Goal: Communication & Community: Participate in discussion

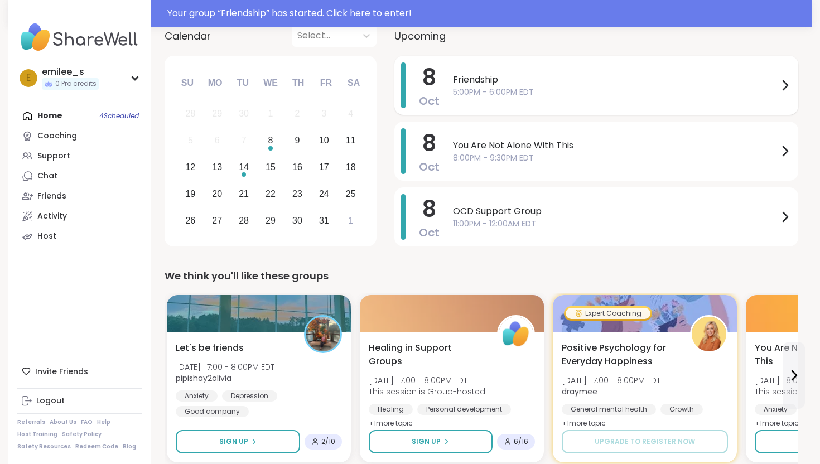
click at [586, 90] on span "5:00PM - 6:00PM EDT" at bounding box center [615, 92] width 325 height 12
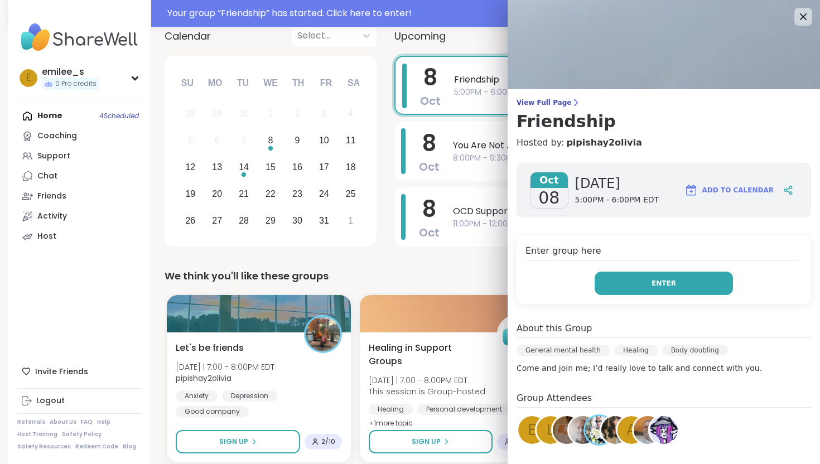
click at [616, 281] on button "Enter" at bounding box center [663, 283] width 138 height 23
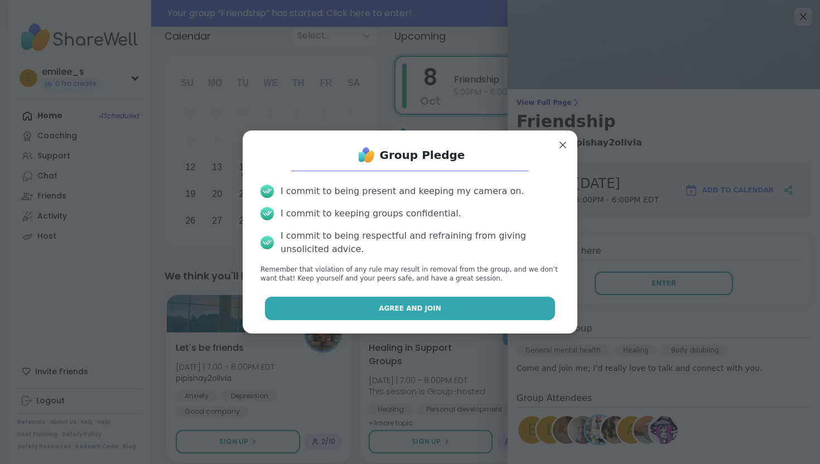
click at [486, 299] on button "Agree and Join" at bounding box center [410, 308] width 291 height 23
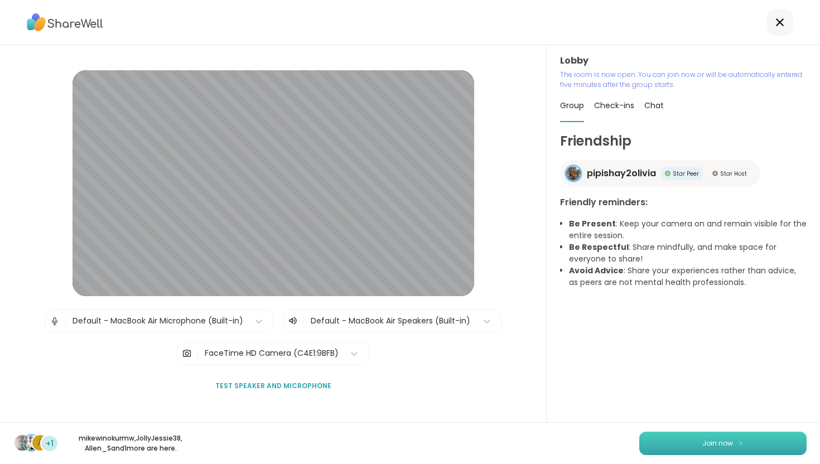
click at [728, 442] on span "Join now" at bounding box center [717, 443] width 31 height 10
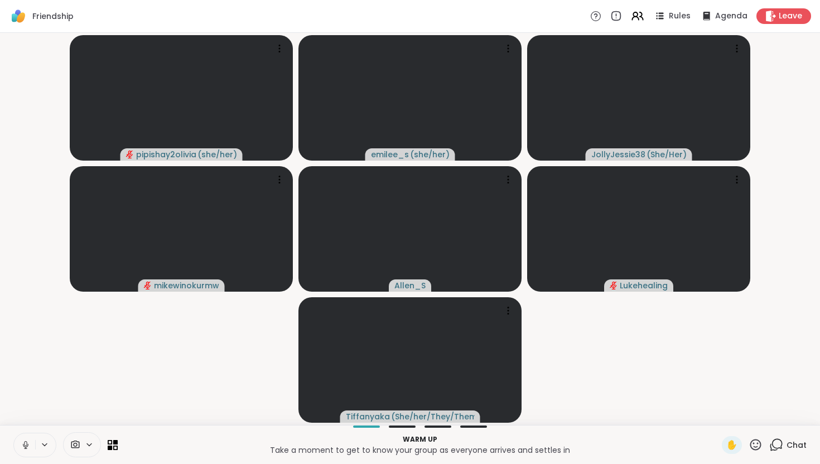
click at [26, 441] on icon at bounding box center [25, 443] width 3 height 5
click at [784, 449] on div "Chat" at bounding box center [787, 445] width 37 height 18
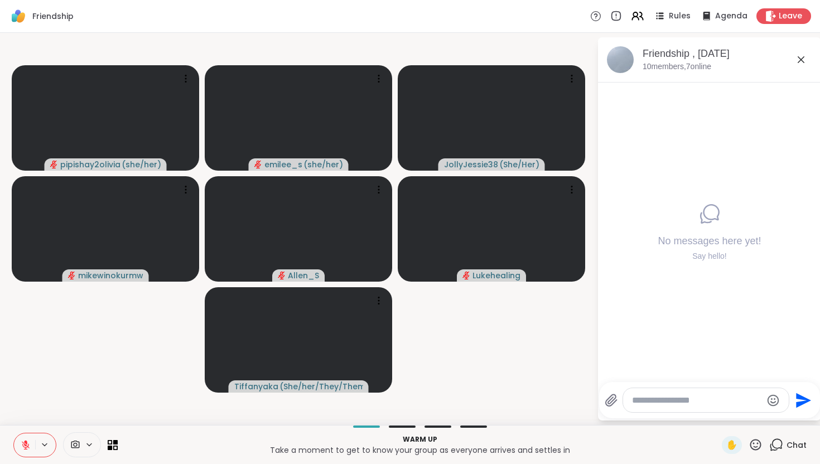
click at [802, 56] on icon at bounding box center [800, 59] width 13 height 13
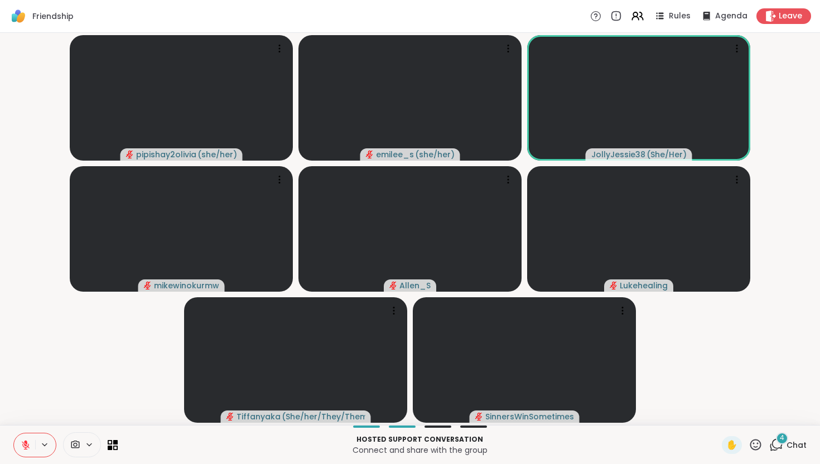
click at [784, 447] on div "4 Chat" at bounding box center [787, 445] width 37 height 18
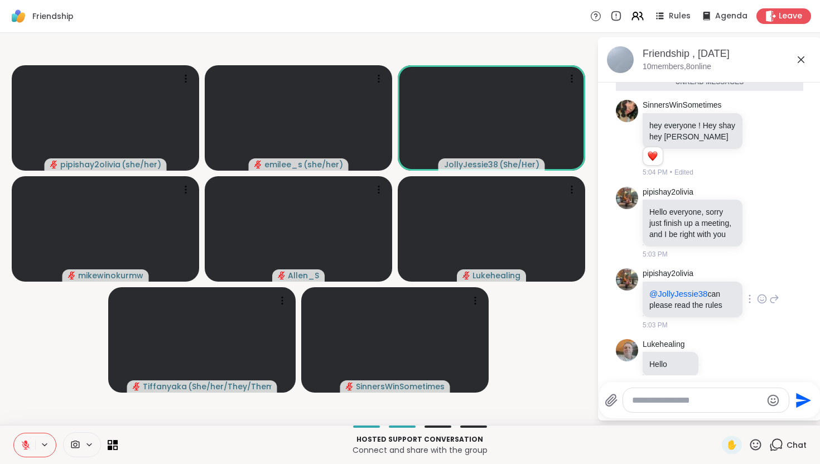
scroll to position [26, 0]
click at [799, 57] on icon at bounding box center [800, 59] width 7 height 7
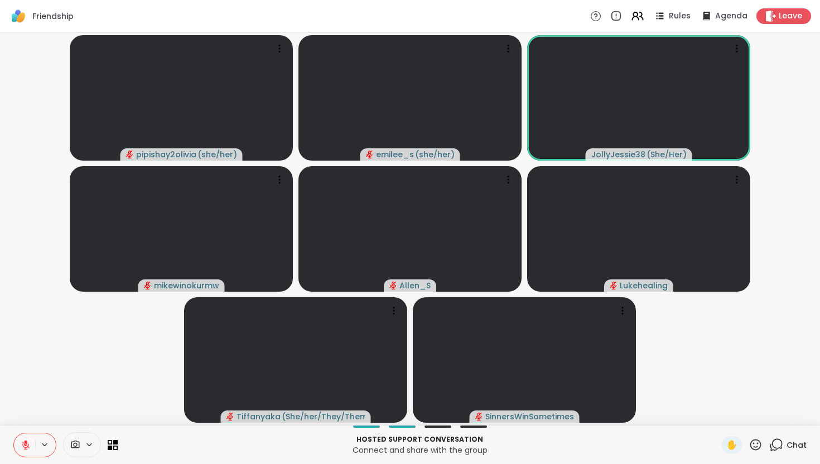
click at [20, 444] on button at bounding box center [24, 444] width 21 height 23
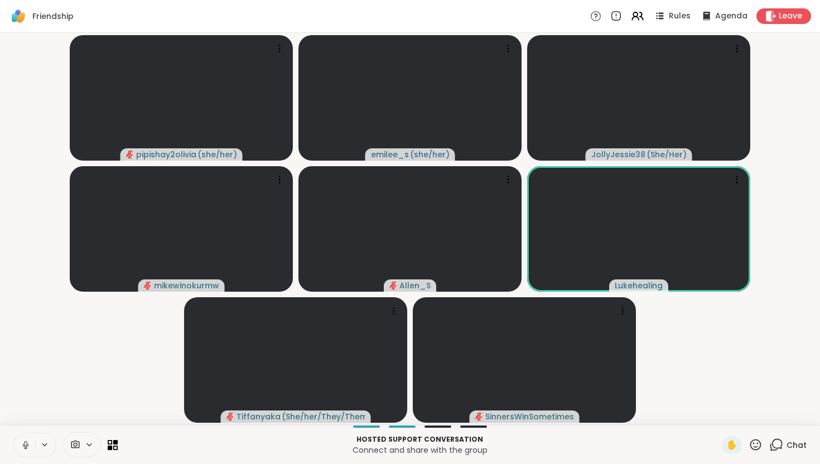
click at [26, 438] on button at bounding box center [24, 444] width 21 height 23
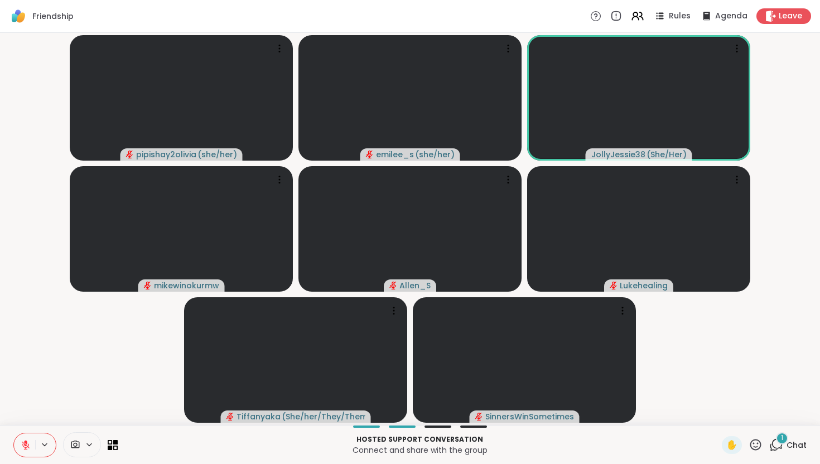
click at [773, 447] on icon at bounding box center [776, 445] width 14 height 14
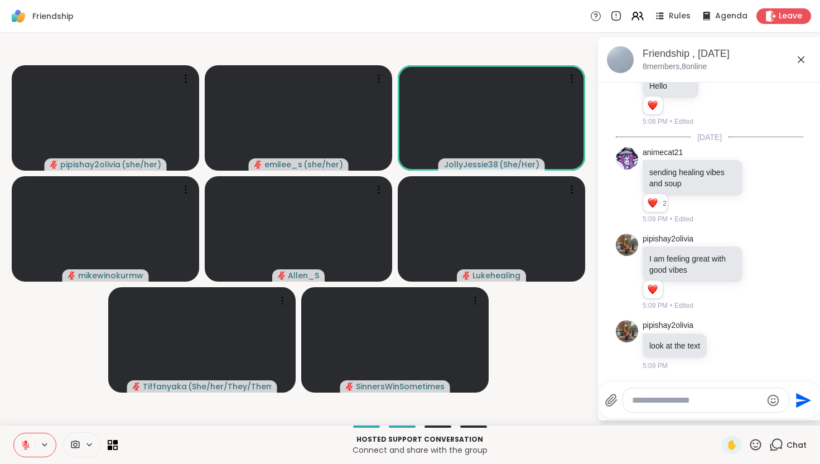
scroll to position [324, 0]
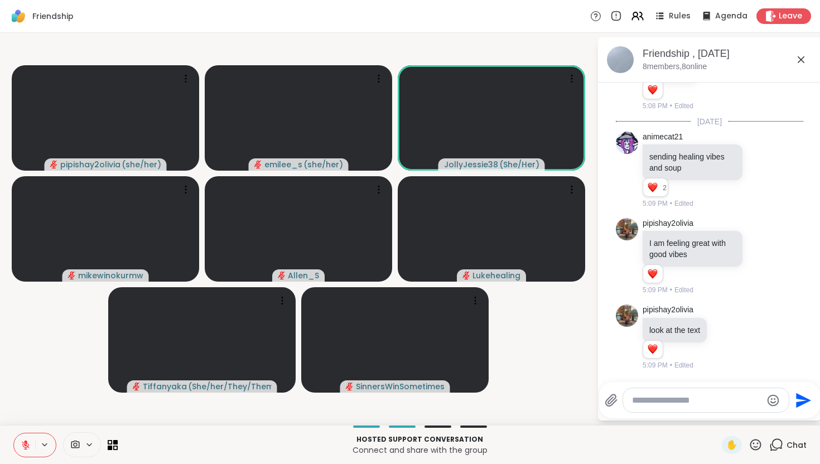
click at [802, 64] on icon at bounding box center [800, 59] width 13 height 13
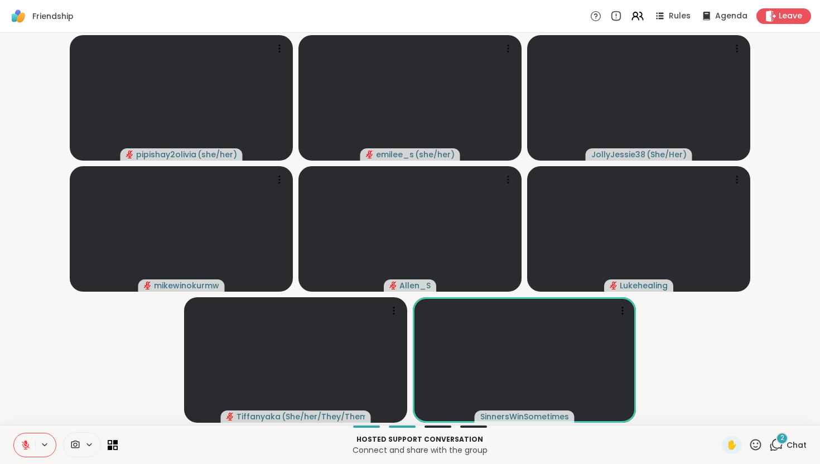
click at [784, 451] on div "2 Chat" at bounding box center [787, 445] width 37 height 18
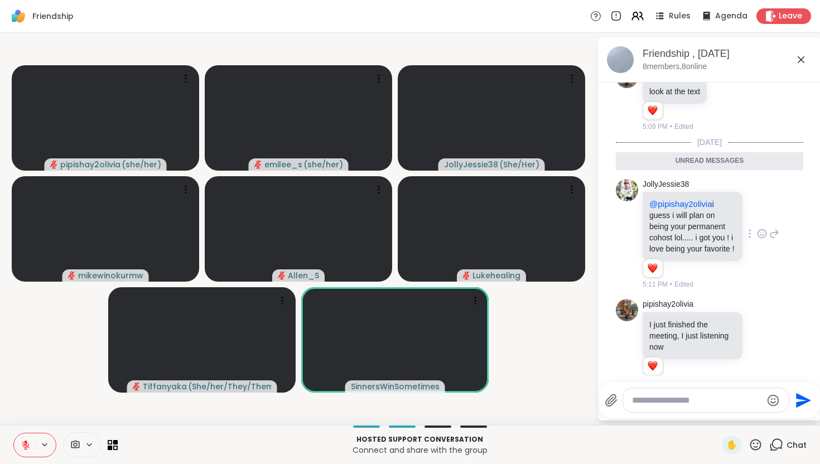
scroll to position [579, 0]
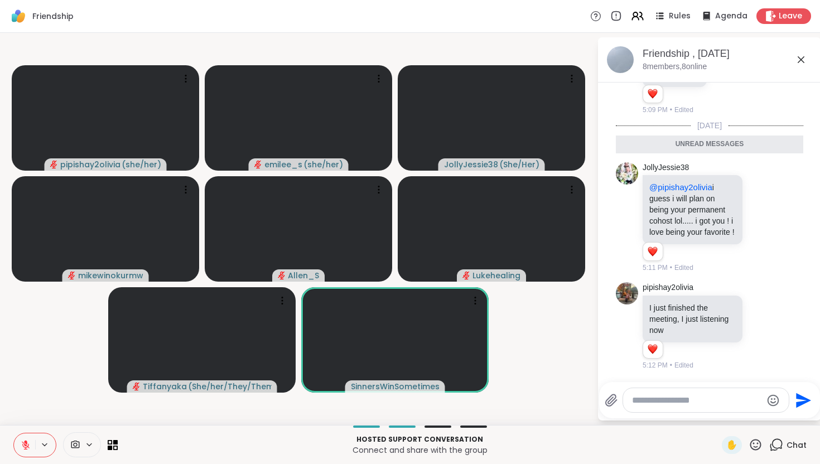
click at [802, 56] on icon at bounding box center [800, 59] width 13 height 13
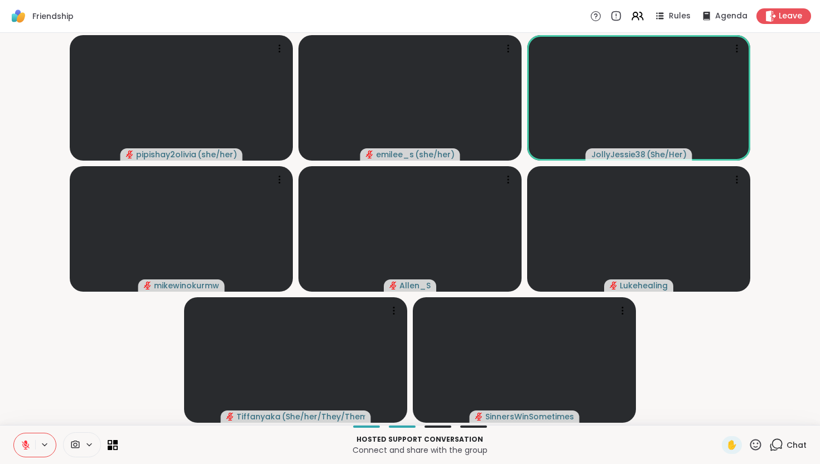
click at [22, 441] on icon at bounding box center [26, 445] width 8 height 8
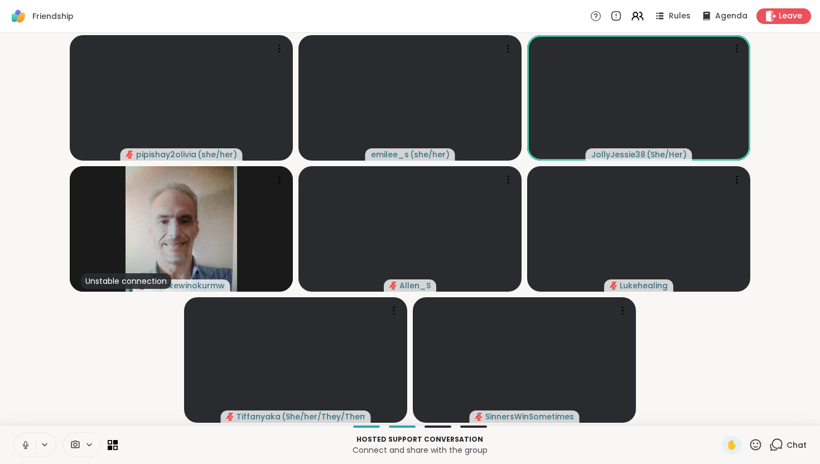
click at [23, 445] on icon at bounding box center [26, 444] width 6 height 3
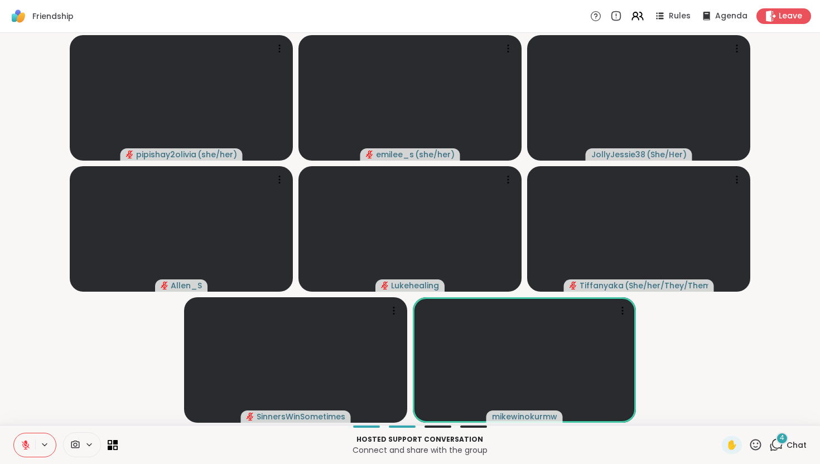
click at [783, 445] on icon at bounding box center [776, 445] width 14 height 14
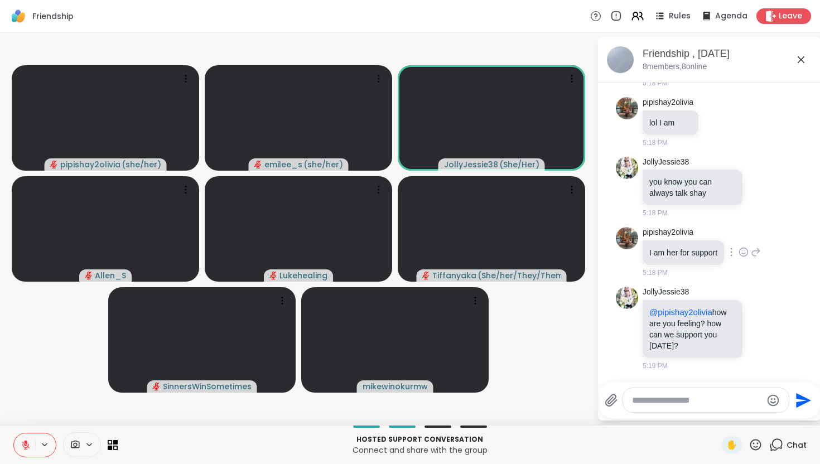
scroll to position [917, 0]
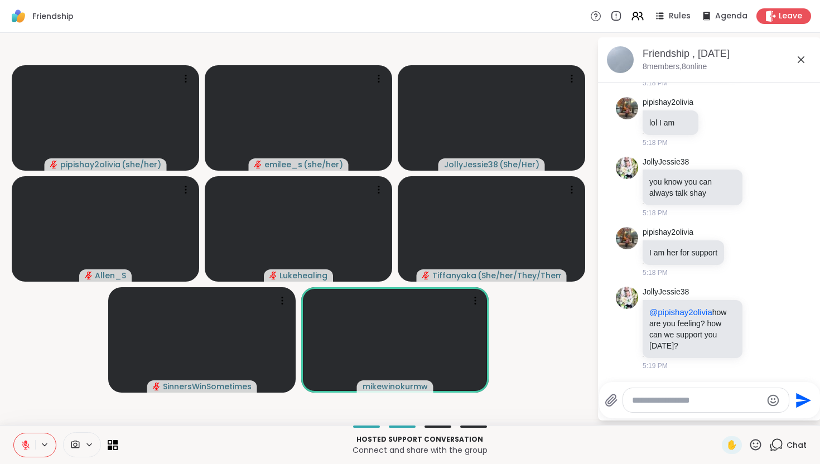
click at [801, 62] on icon at bounding box center [800, 59] width 13 height 13
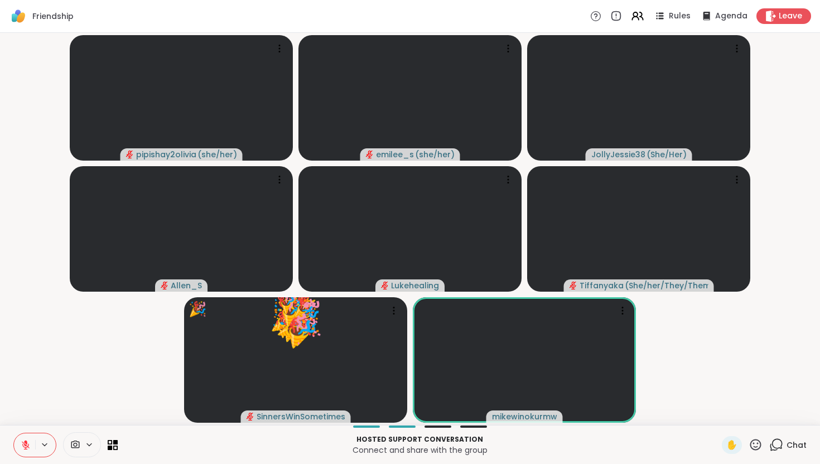
click at [779, 444] on icon at bounding box center [776, 445] width 14 height 14
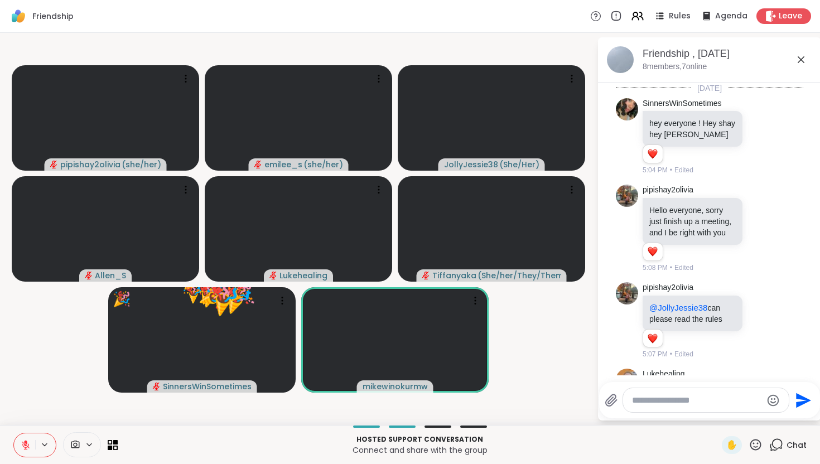
scroll to position [906, 0]
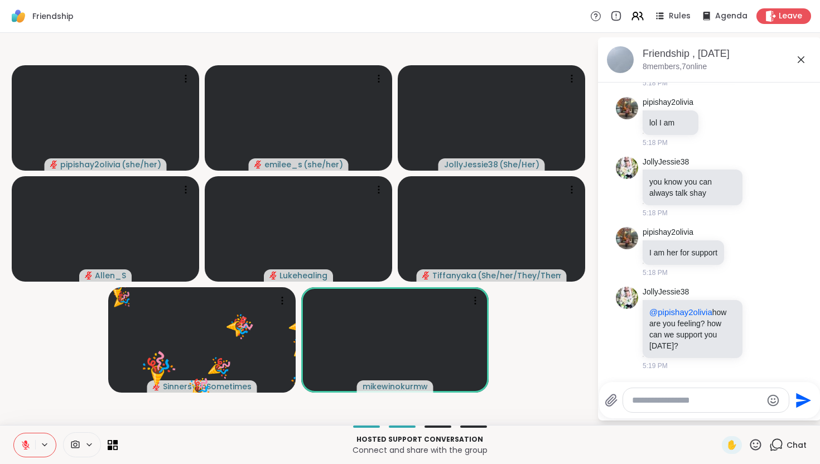
click at [804, 59] on icon at bounding box center [800, 59] width 13 height 13
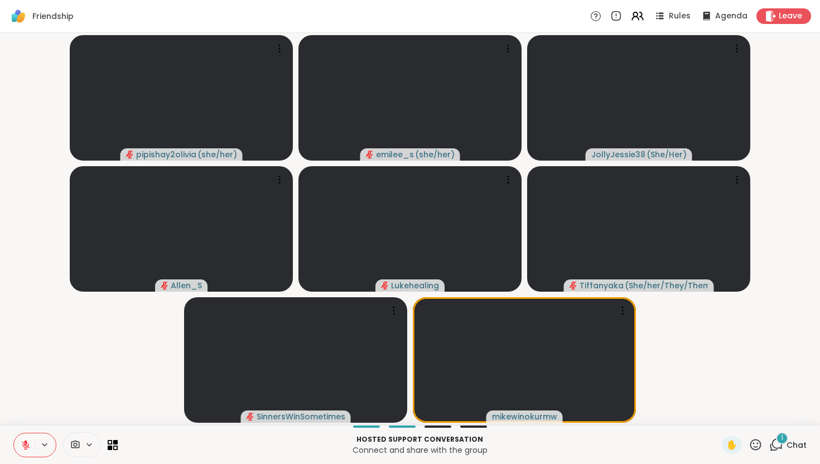
click at [778, 438] on div "1" at bounding box center [782, 438] width 12 height 12
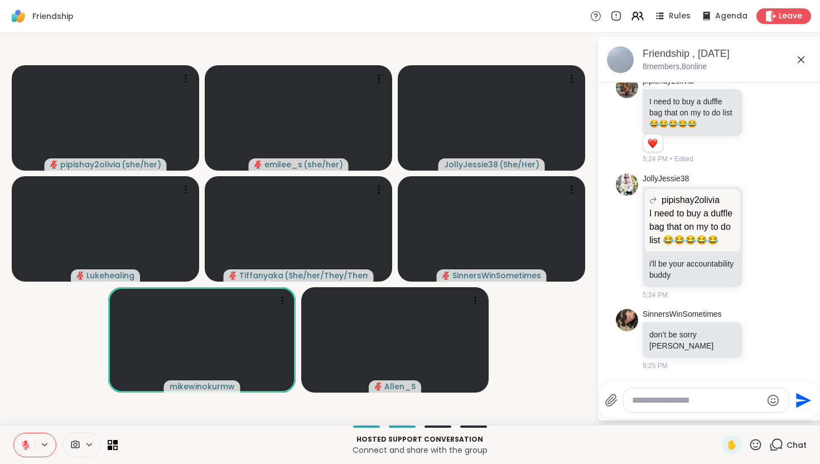
scroll to position [2264, 0]
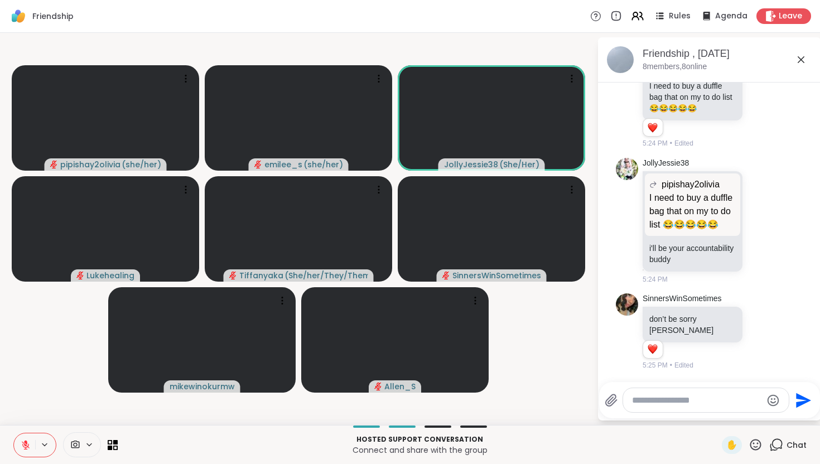
click at [800, 58] on icon at bounding box center [800, 59] width 13 height 13
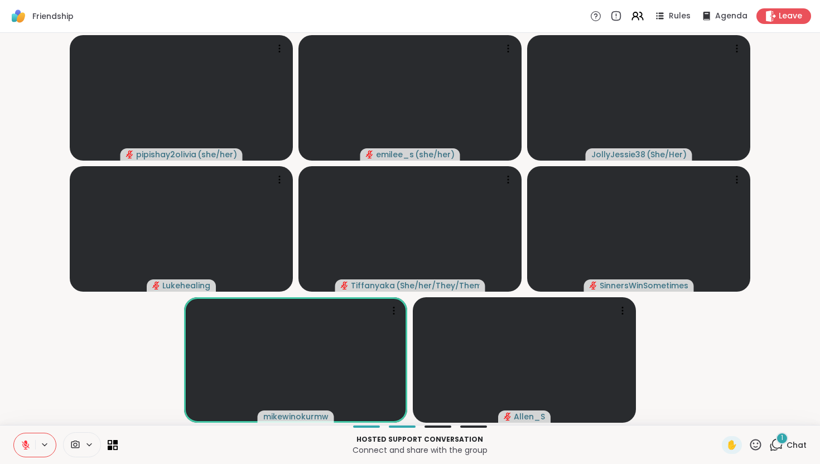
click at [782, 444] on icon at bounding box center [777, 444] width 11 height 10
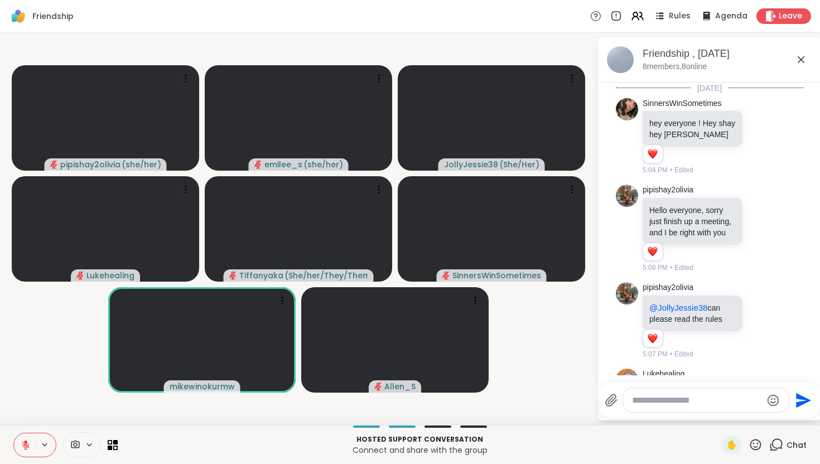
scroll to position [2377, 0]
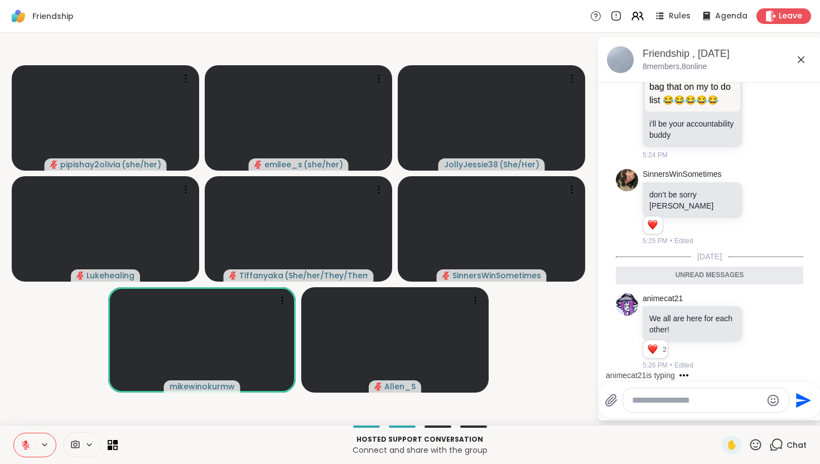
click at [799, 56] on icon at bounding box center [800, 59] width 13 height 13
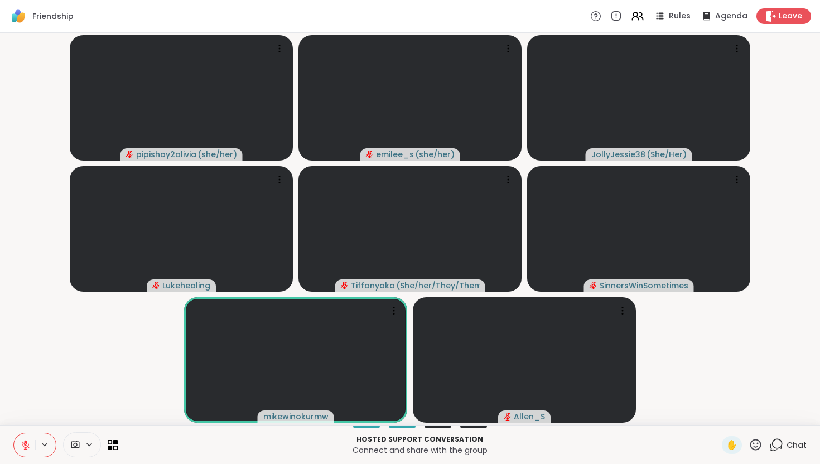
click at [779, 439] on icon at bounding box center [776, 445] width 14 height 14
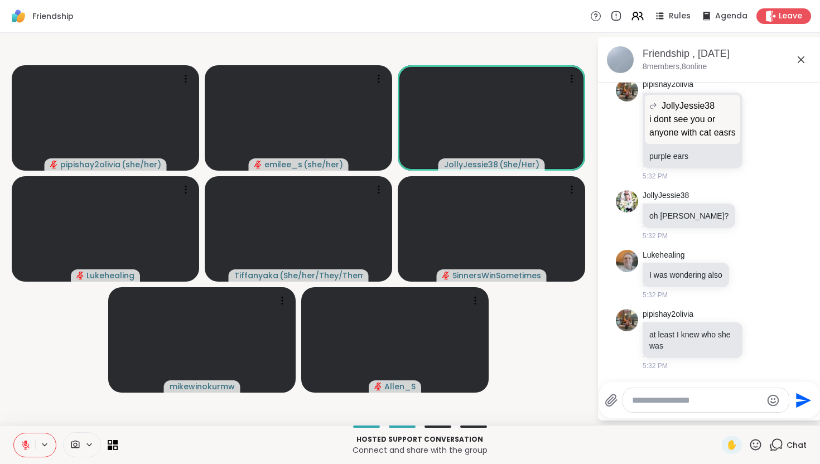
scroll to position [3568, 0]
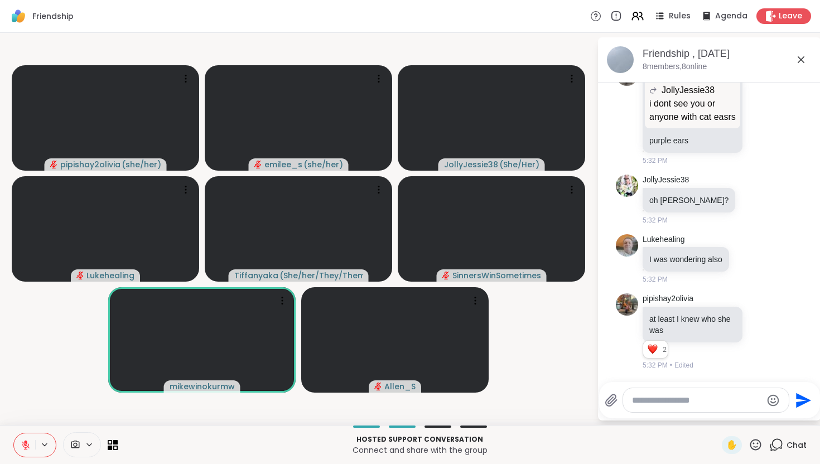
click at [71, 444] on icon at bounding box center [75, 445] width 8 height 8
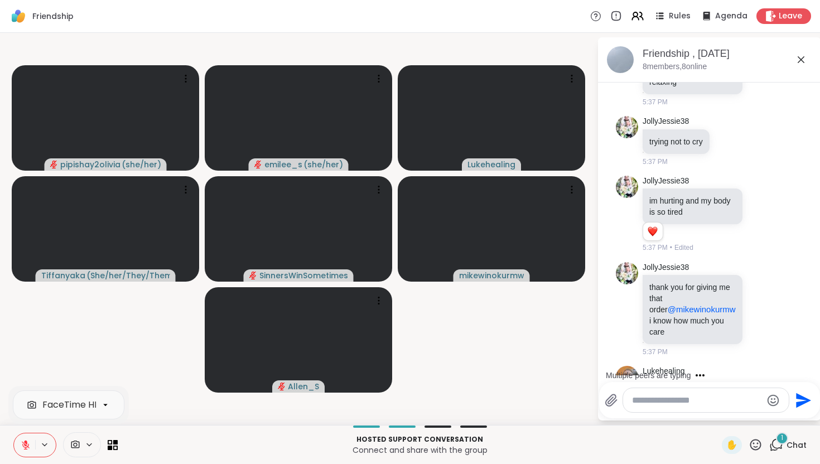
scroll to position [4844, 0]
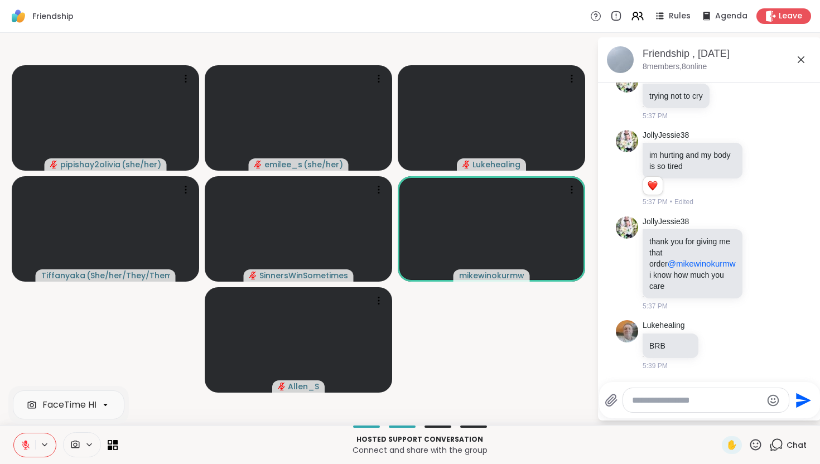
click at [17, 443] on button at bounding box center [24, 444] width 21 height 23
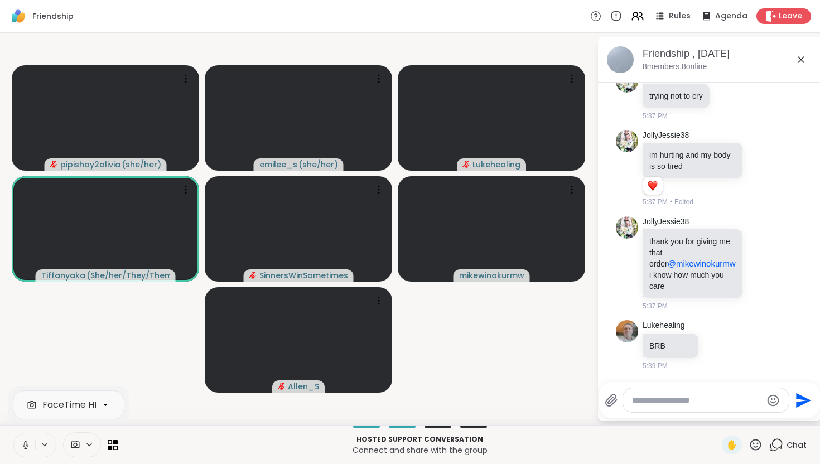
click at [22, 447] on icon at bounding box center [26, 445] width 10 height 10
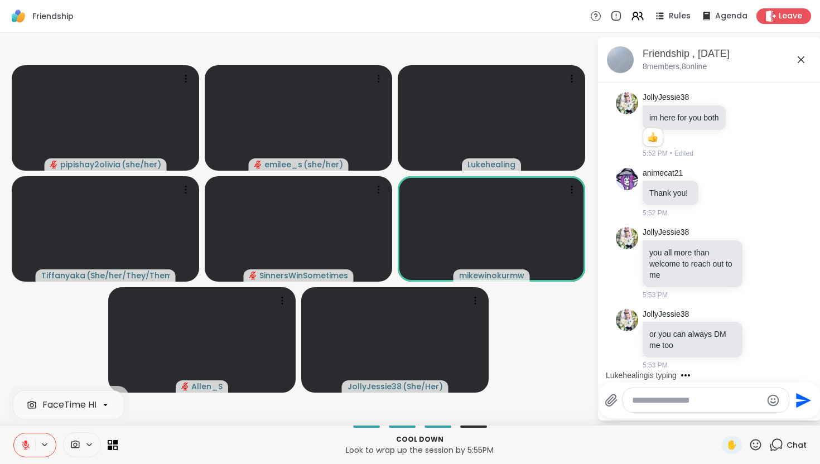
scroll to position [6236, 0]
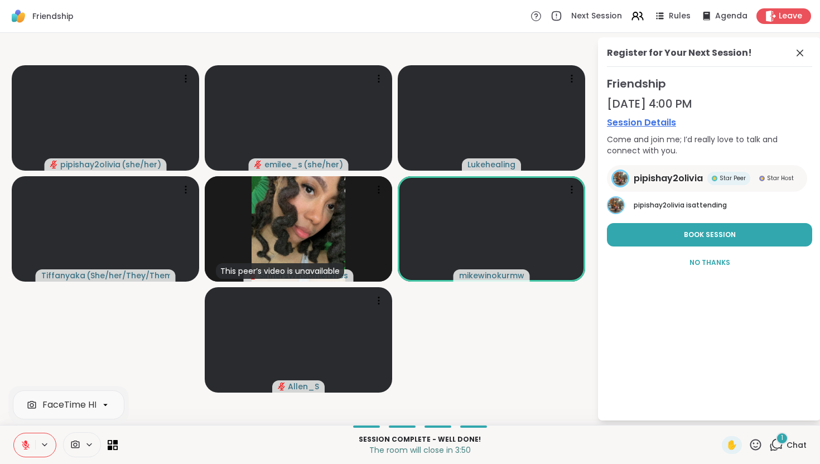
click at [28, 452] on button at bounding box center [24, 444] width 21 height 23
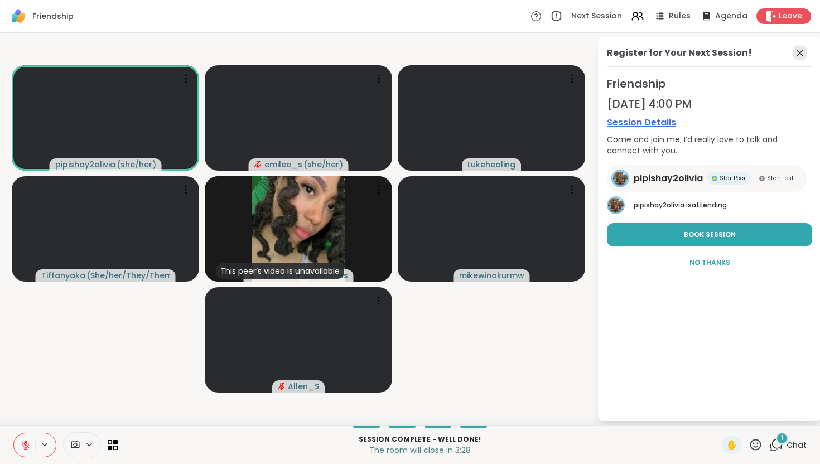
click at [800, 52] on icon at bounding box center [799, 53] width 7 height 7
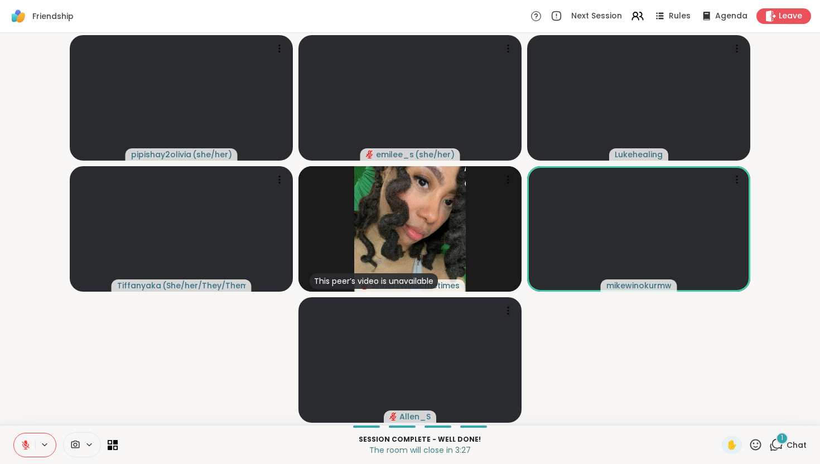
click at [786, 453] on div "1 Chat" at bounding box center [787, 445] width 37 height 18
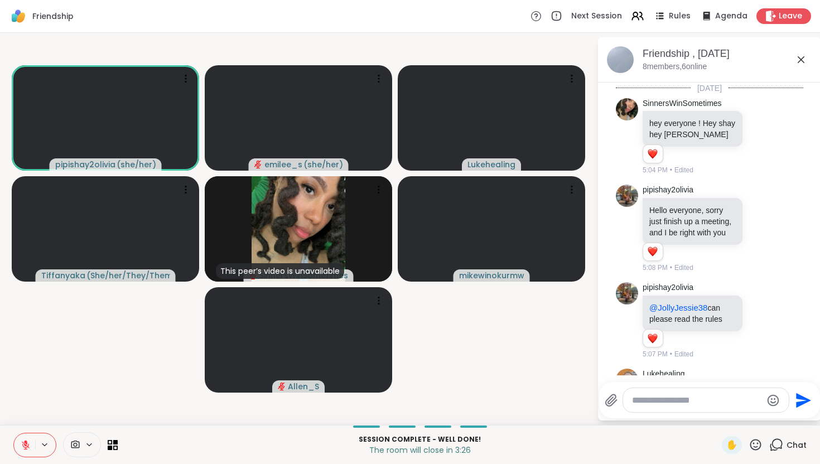
scroll to position [6322, 0]
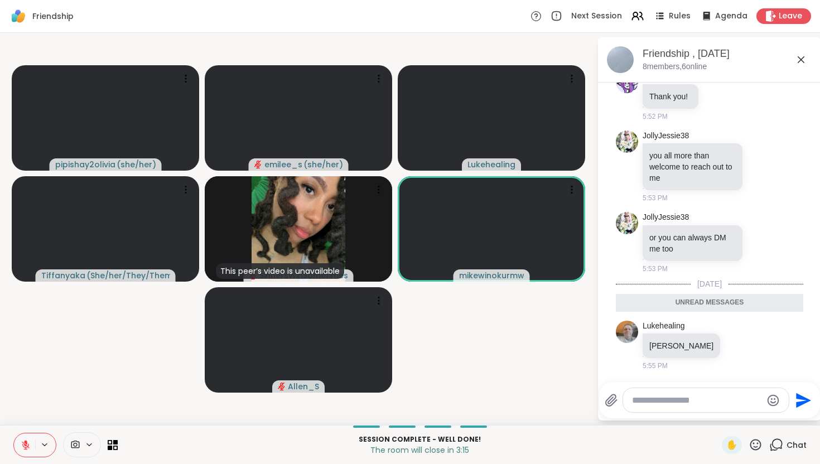
click at [22, 444] on icon at bounding box center [26, 445] width 10 height 10
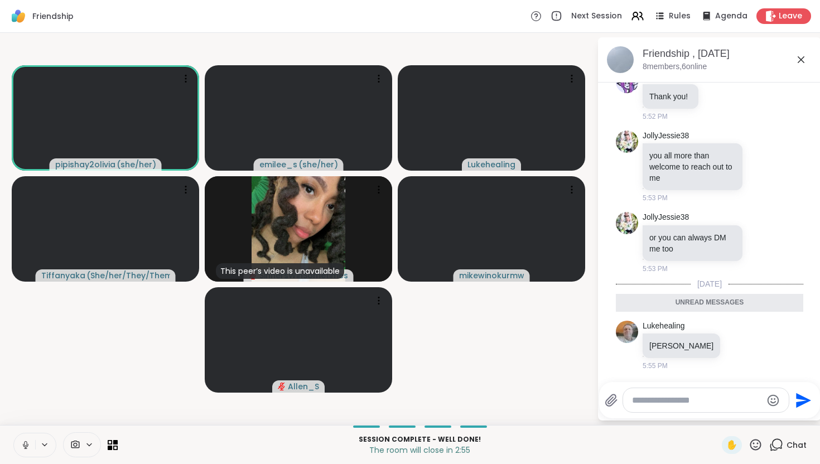
click at [20, 445] on button at bounding box center [24, 444] width 21 height 23
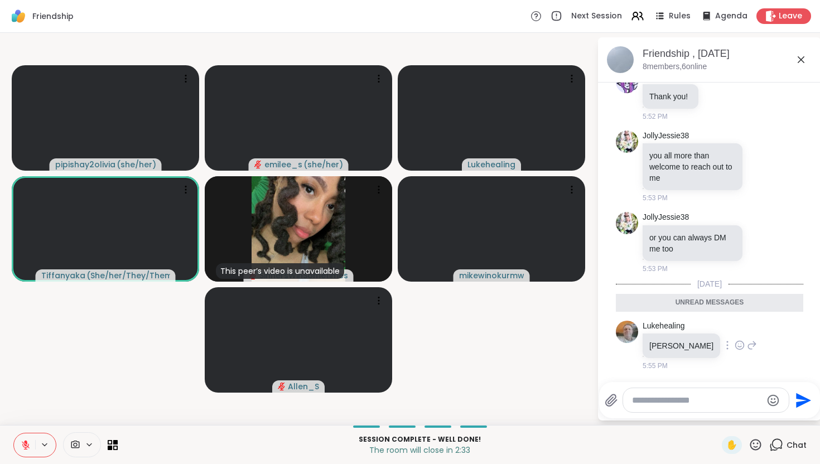
click at [722, 345] on div at bounding box center [727, 344] width 10 height 13
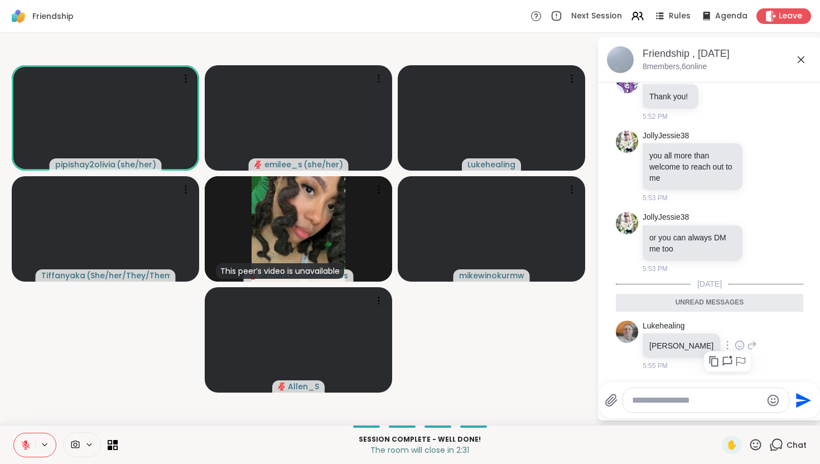
click at [722, 360] on icon at bounding box center [727, 361] width 11 height 11
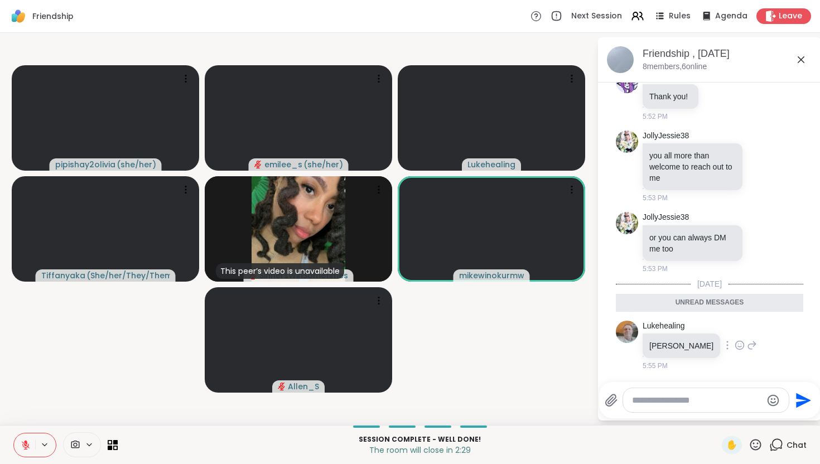
click at [668, 394] on div at bounding box center [706, 400] width 166 height 24
click at [661, 408] on div at bounding box center [706, 400] width 166 height 24
click at [662, 403] on textarea "Type your message" at bounding box center [697, 400] width 130 height 11
click at [722, 345] on div at bounding box center [727, 344] width 10 height 13
click at [722, 357] on icon at bounding box center [727, 361] width 11 height 11
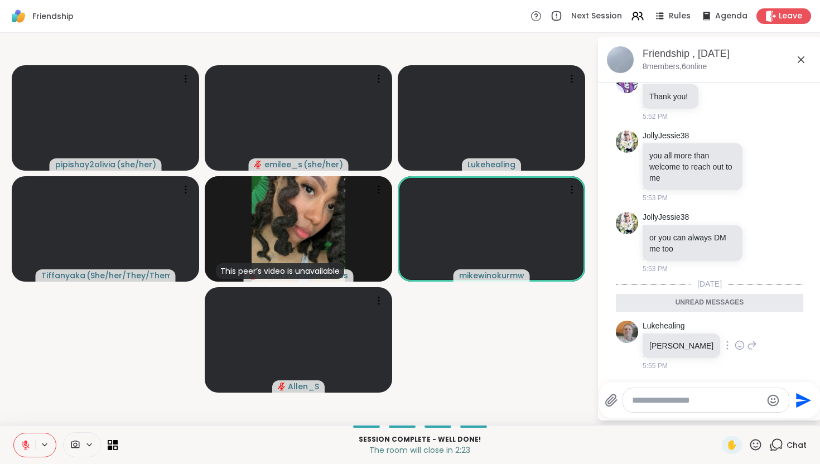
click at [673, 395] on textarea "Type your message" at bounding box center [697, 400] width 130 height 11
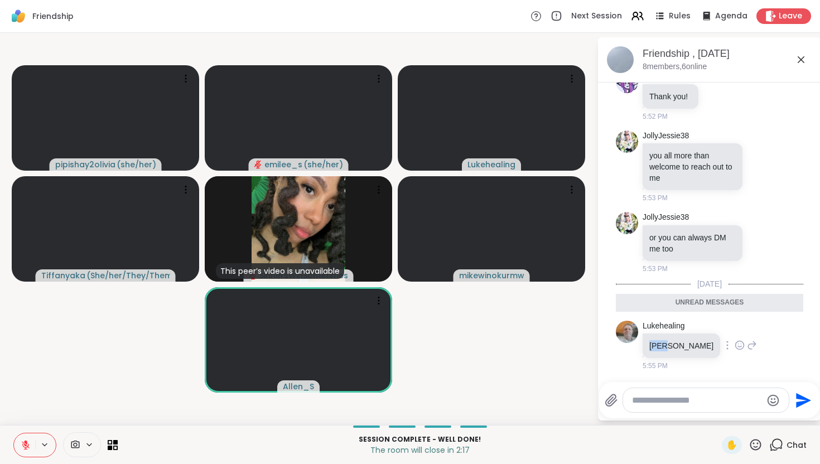
click at [675, 350] on p "[PERSON_NAME]" at bounding box center [681, 345] width 64 height 11
click at [657, 399] on textarea "Type your message" at bounding box center [697, 400] width 130 height 11
type textarea "*"
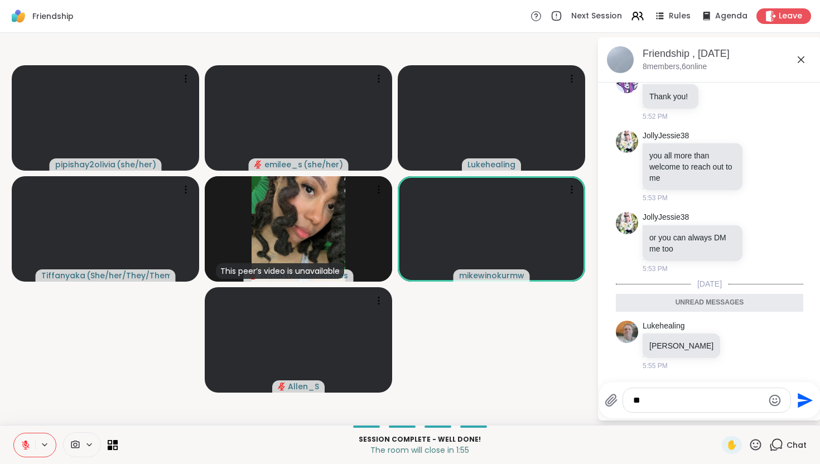
type textarea "*"
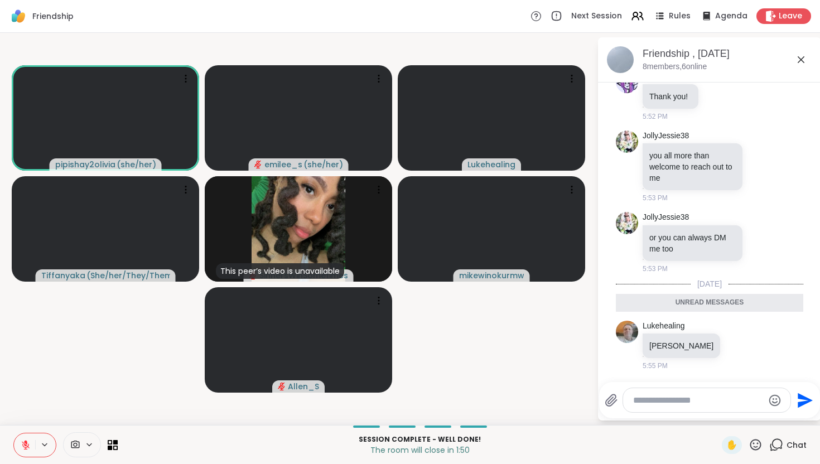
click at [726, 346] on icon at bounding box center [727, 345] width 2 height 9
click at [722, 359] on icon at bounding box center [727, 361] width 11 height 11
click at [683, 397] on textarea "Type your message" at bounding box center [698, 400] width 130 height 11
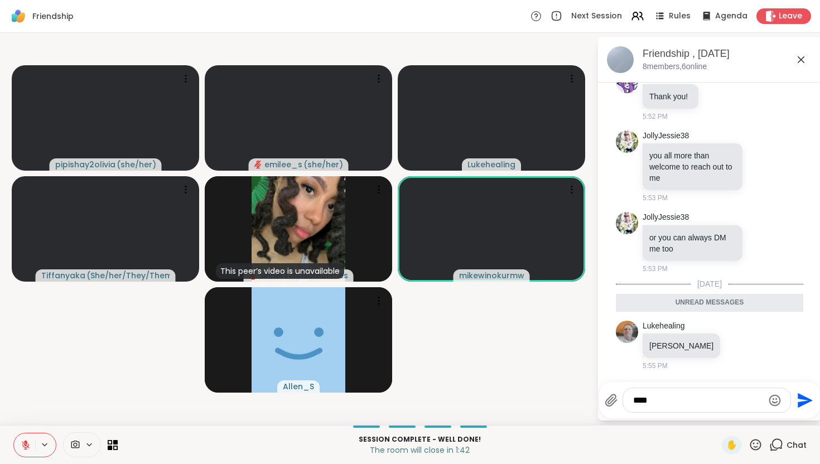
type textarea "*****"
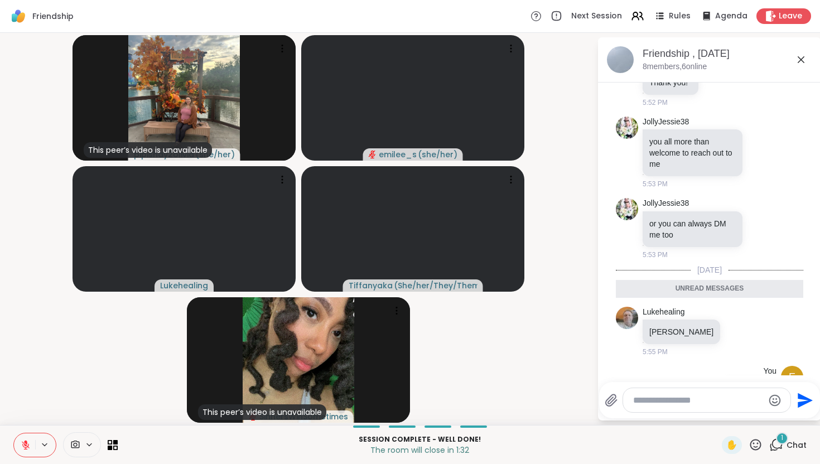
scroll to position [6381, 0]
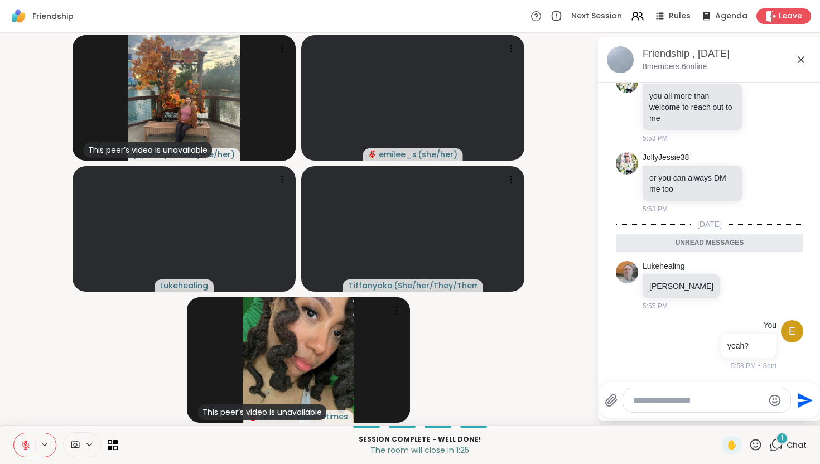
click at [650, 395] on textarea "Type your message" at bounding box center [698, 400] width 130 height 11
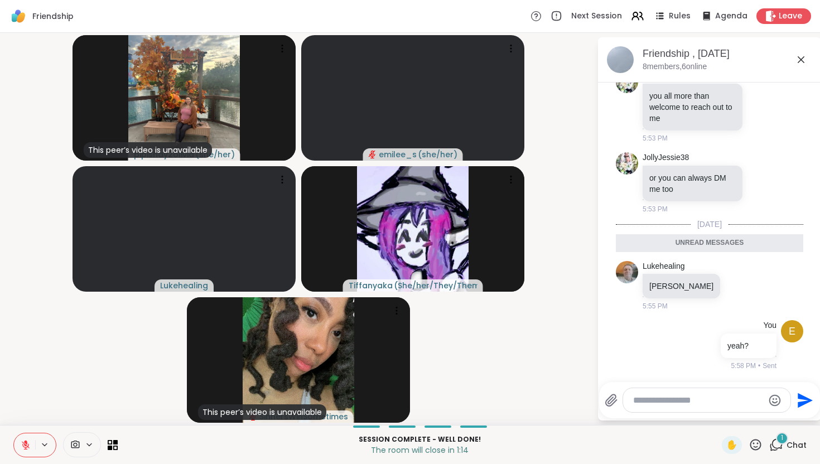
click at [722, 288] on div at bounding box center [727, 285] width 10 height 13
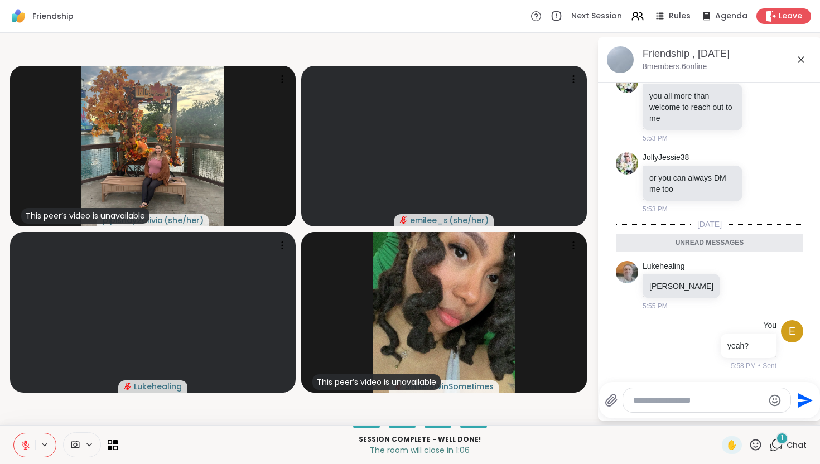
click at [708, 307] on icon at bounding box center [713, 301] width 11 height 11
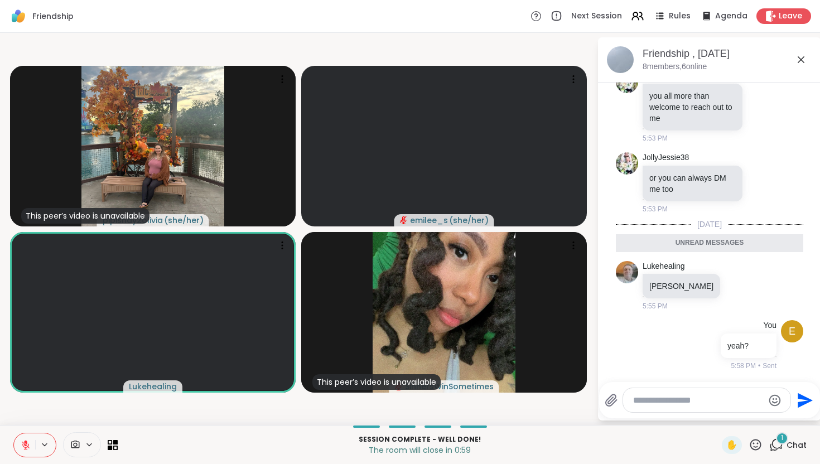
click at [22, 446] on icon at bounding box center [26, 445] width 10 height 10
click at [784, 445] on div "1 Chat" at bounding box center [787, 445] width 37 height 18
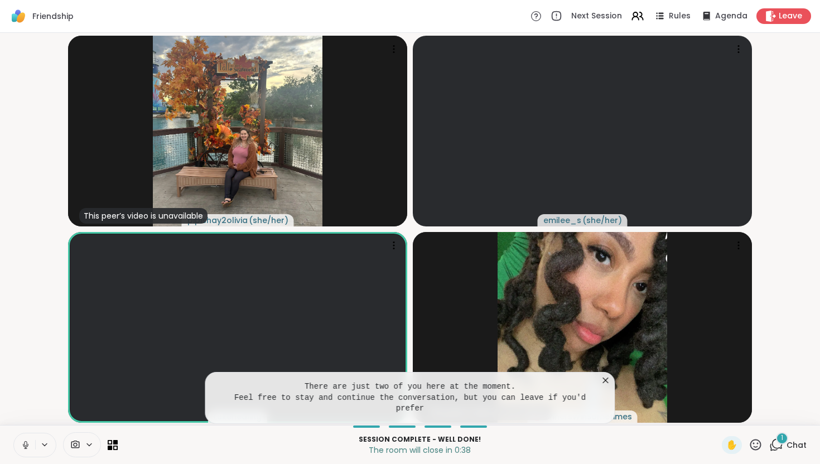
click at [783, 443] on div "1" at bounding box center [782, 438] width 12 height 12
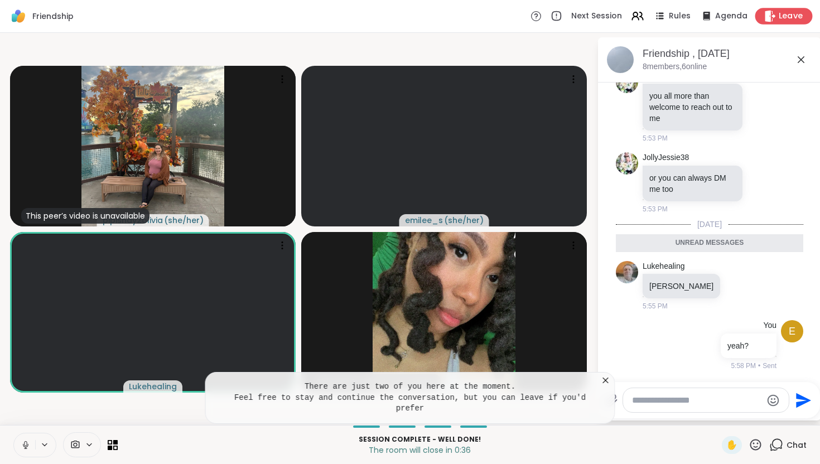
click at [782, 19] on span "Leave" at bounding box center [790, 17] width 25 height 12
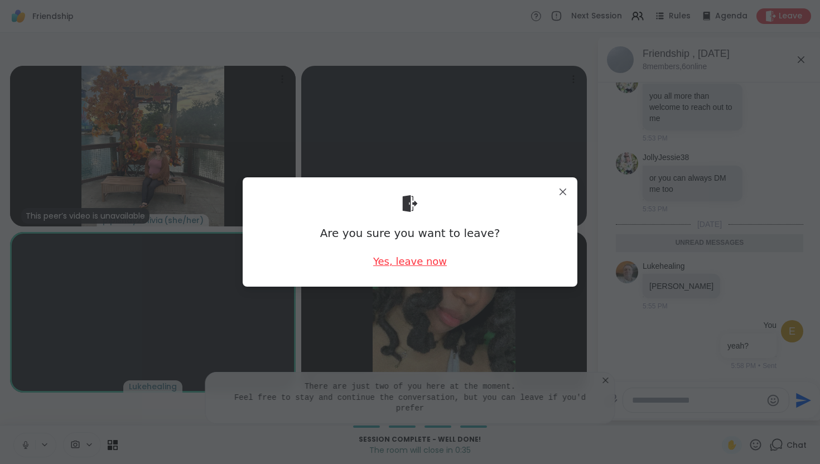
click at [429, 258] on div "Yes, leave now" at bounding box center [410, 261] width 74 height 14
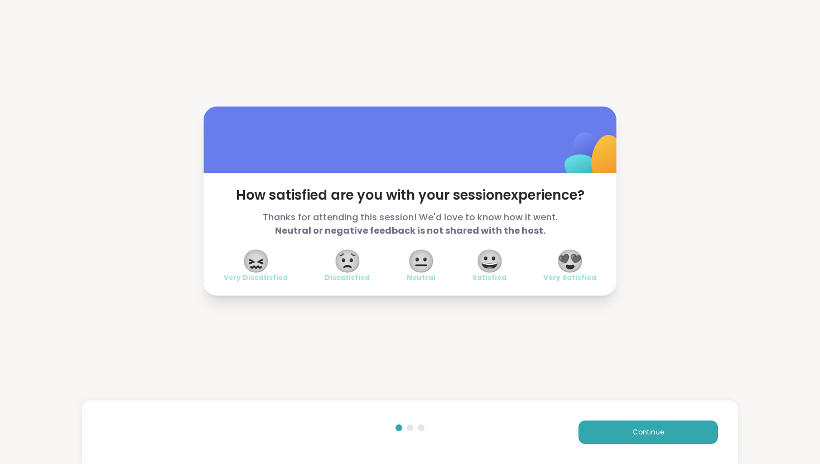
click at [569, 277] on span "Very Satisfied" at bounding box center [569, 277] width 53 height 9
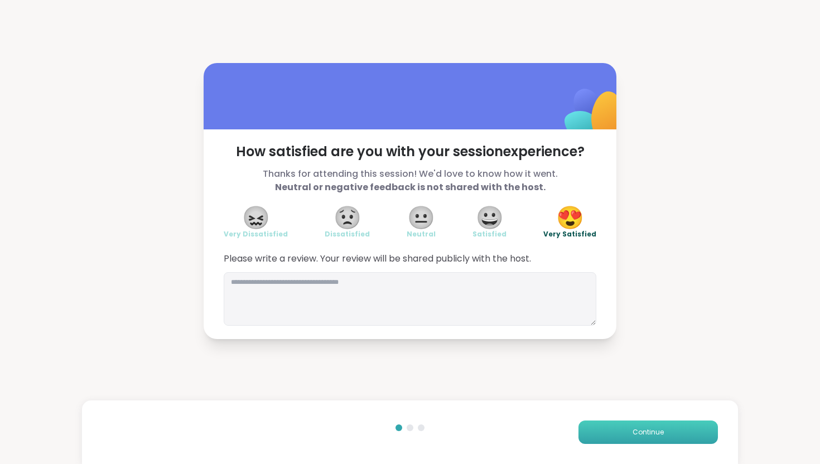
click at [613, 432] on button "Continue" at bounding box center [647, 431] width 139 height 23
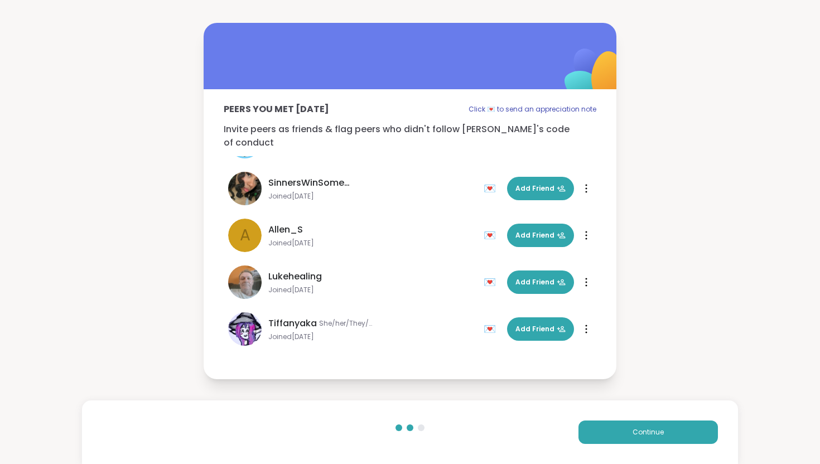
scroll to position [85, 0]
click at [516, 277] on span "Add Friend" at bounding box center [540, 282] width 50 height 10
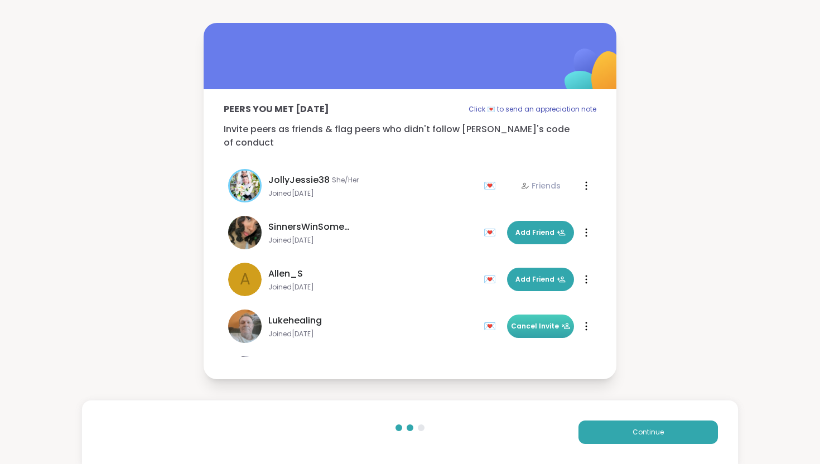
scroll to position [127, 0]
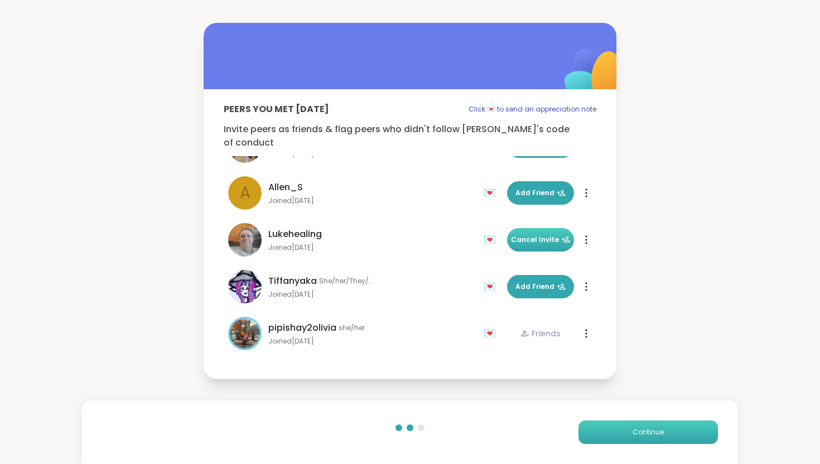
click at [675, 432] on button "Continue" at bounding box center [647, 431] width 139 height 23
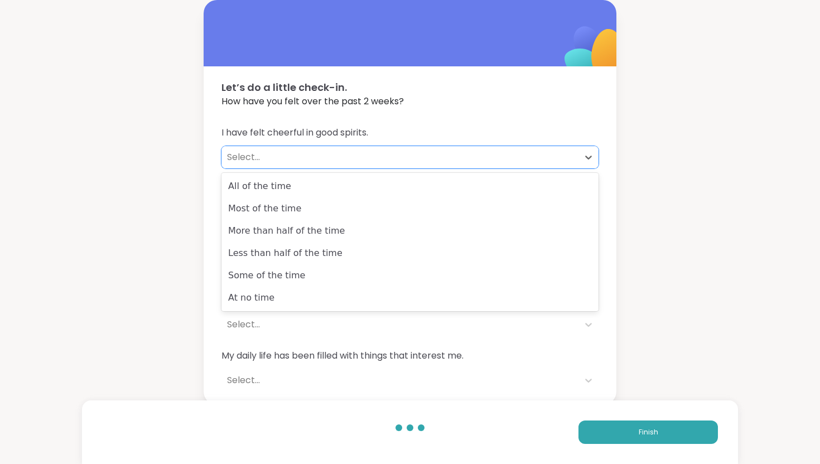
click at [529, 151] on div "Select..." at bounding box center [400, 157] width 346 height 13
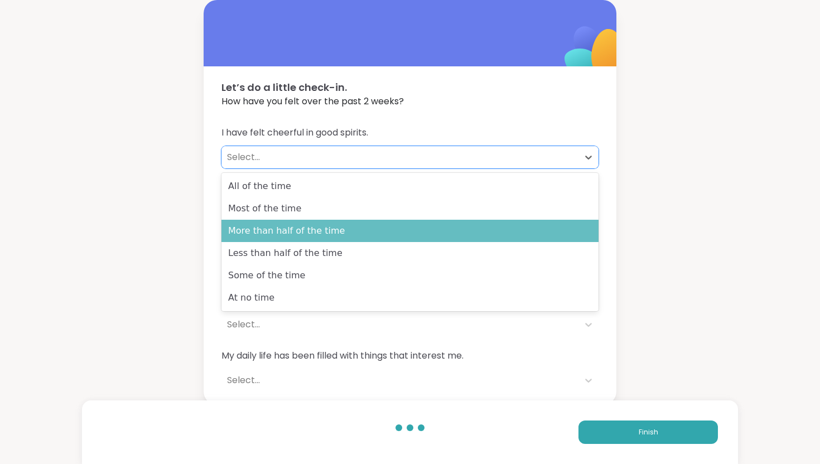
click at [455, 236] on div "More than half of the time" at bounding box center [409, 231] width 377 height 22
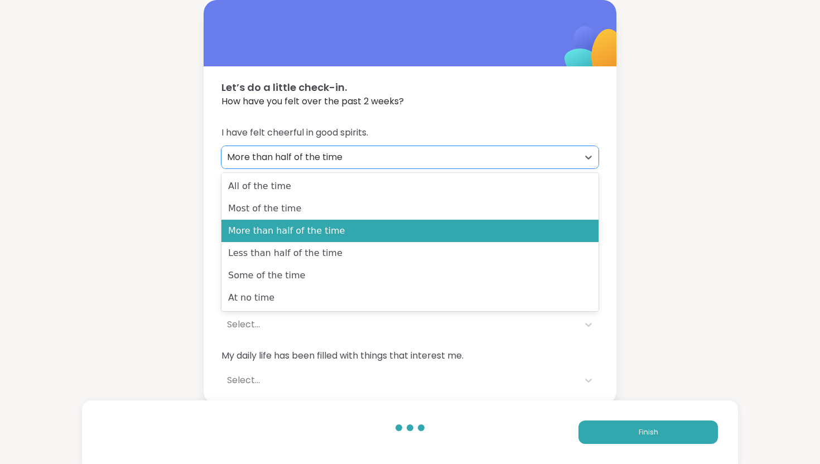
click at [443, 163] on div "More than half of the time" at bounding box center [400, 157] width 346 height 13
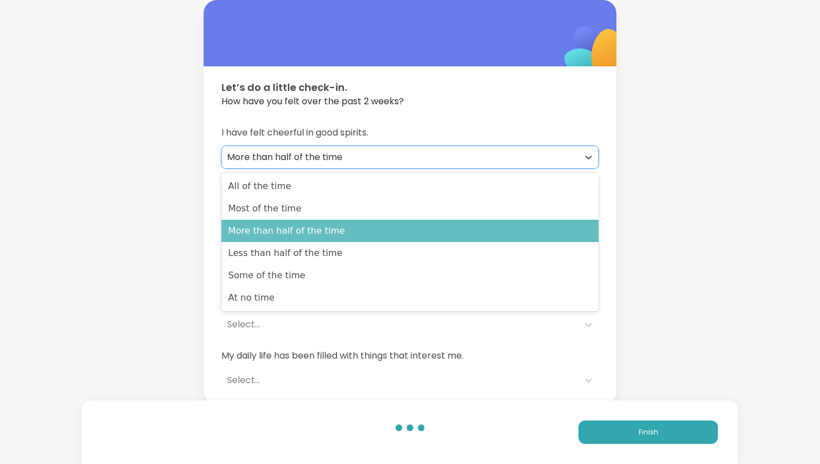
click at [431, 230] on div "More than half of the time" at bounding box center [409, 231] width 377 height 22
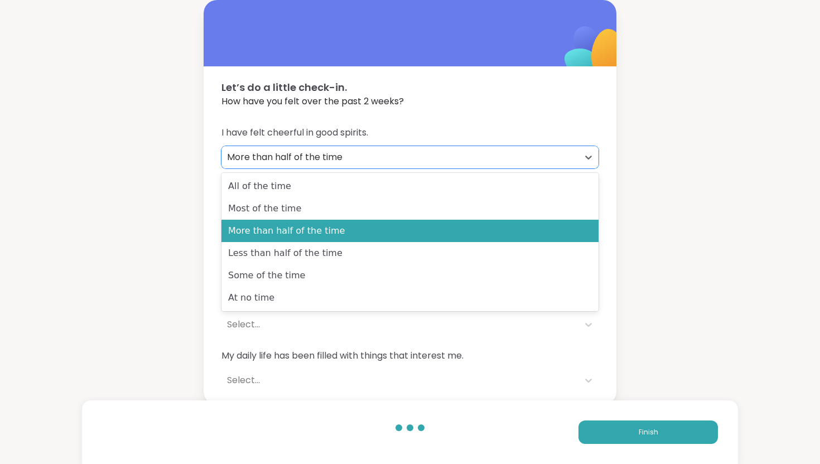
click at [443, 162] on div "More than half of the time" at bounding box center [400, 157] width 346 height 13
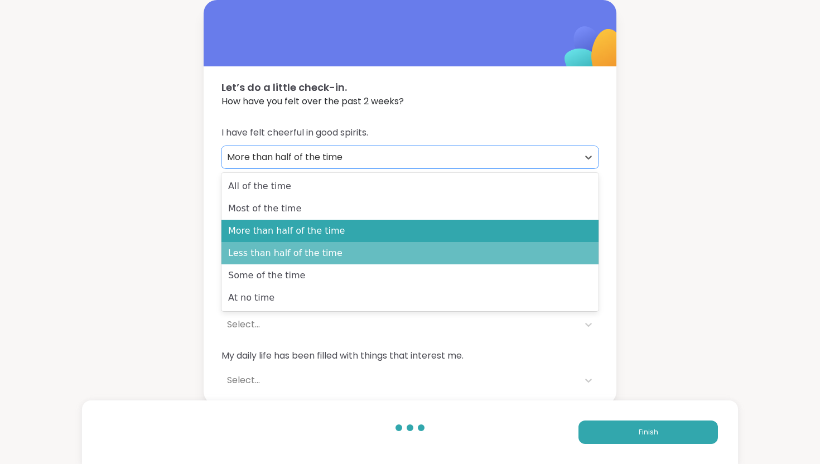
click at [426, 257] on div "Less than half of the time" at bounding box center [409, 253] width 377 height 22
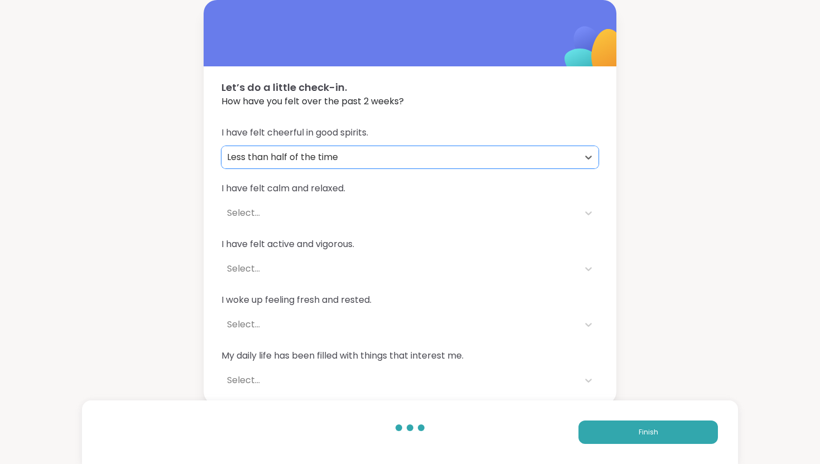
click at [409, 203] on div "Select..." at bounding box center [399, 213] width 357 height 22
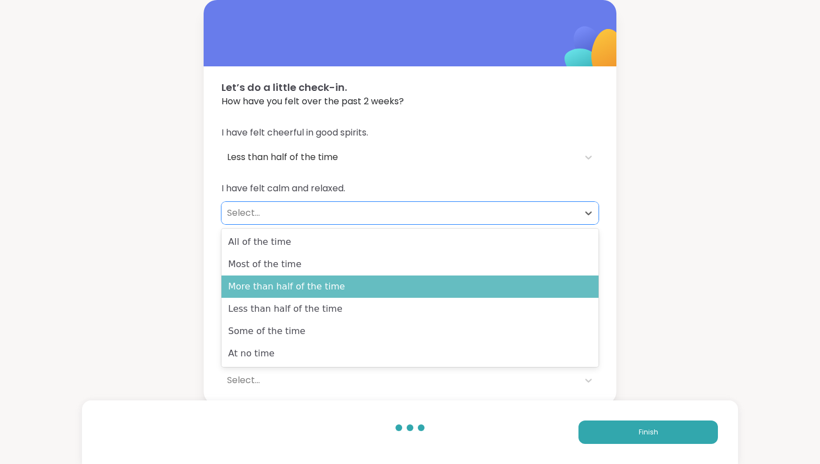
click at [385, 292] on div "More than half of the time" at bounding box center [409, 286] width 377 height 22
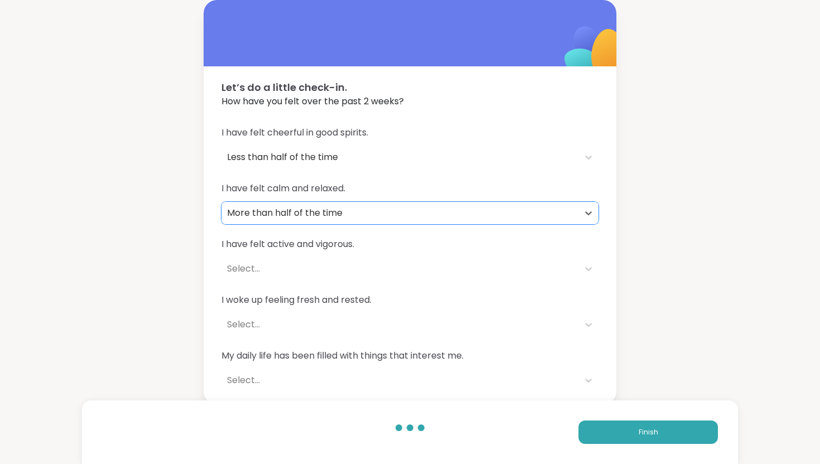
scroll to position [3, 0]
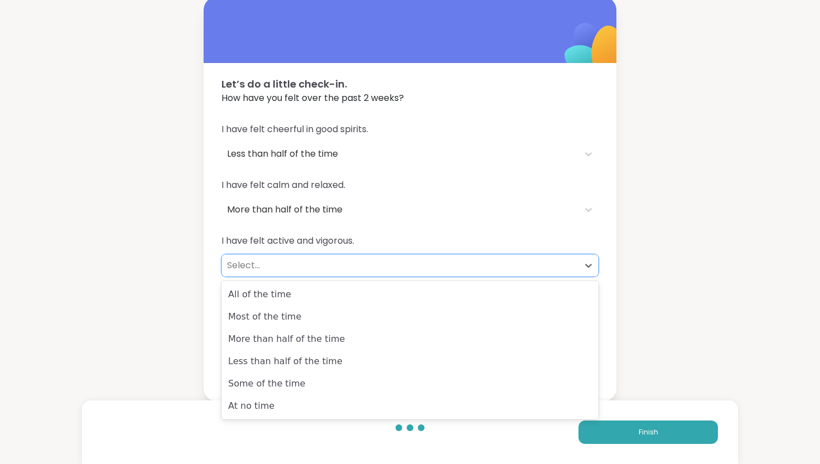
click at [380, 265] on div "Select..." at bounding box center [400, 265] width 346 height 13
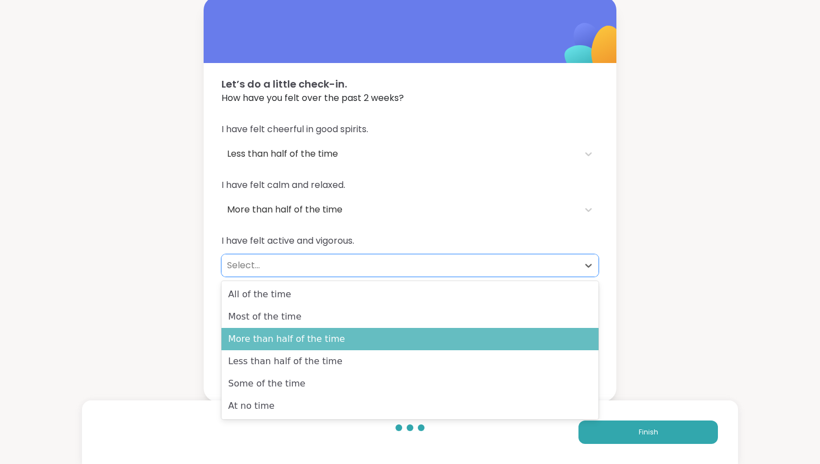
click at [370, 339] on div "More than half of the time" at bounding box center [409, 339] width 377 height 22
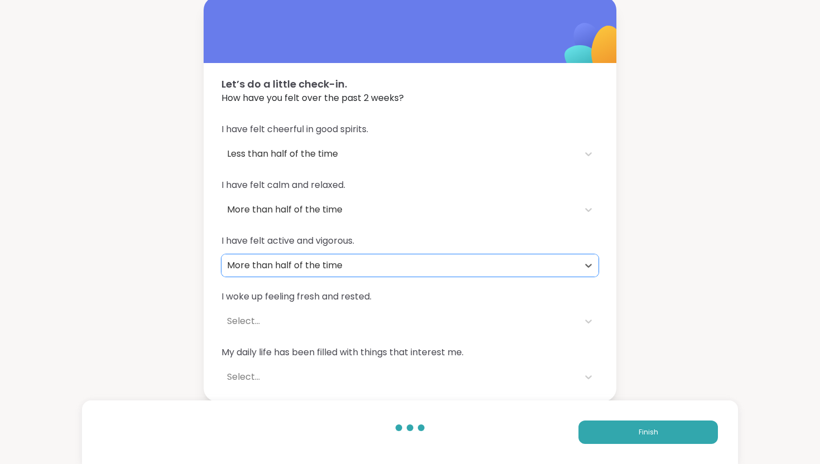
click at [366, 316] on div "Select..." at bounding box center [400, 321] width 346 height 13
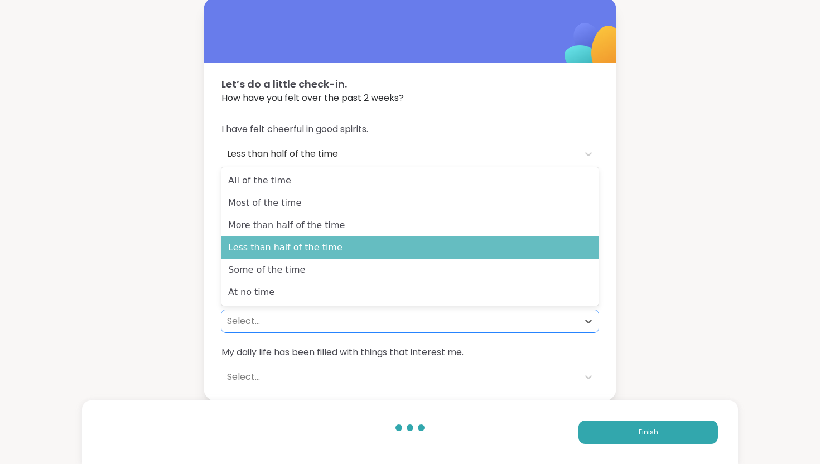
click at [369, 251] on div "Less than half of the time" at bounding box center [409, 247] width 377 height 22
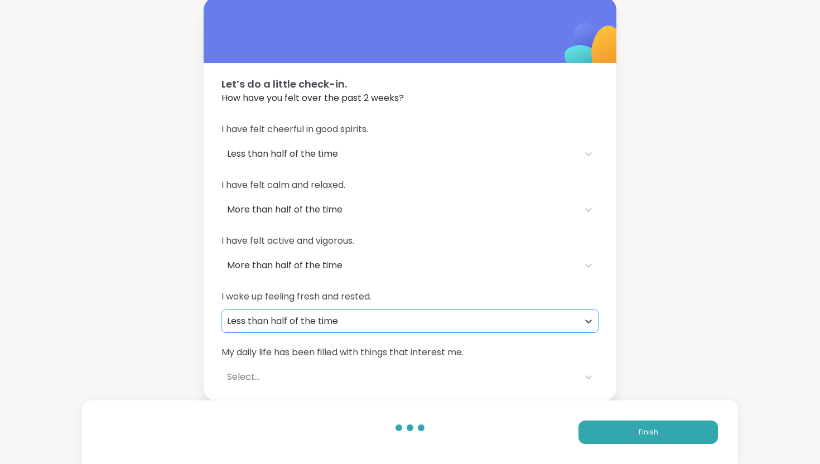
click at [337, 374] on div "Select..." at bounding box center [400, 376] width 346 height 13
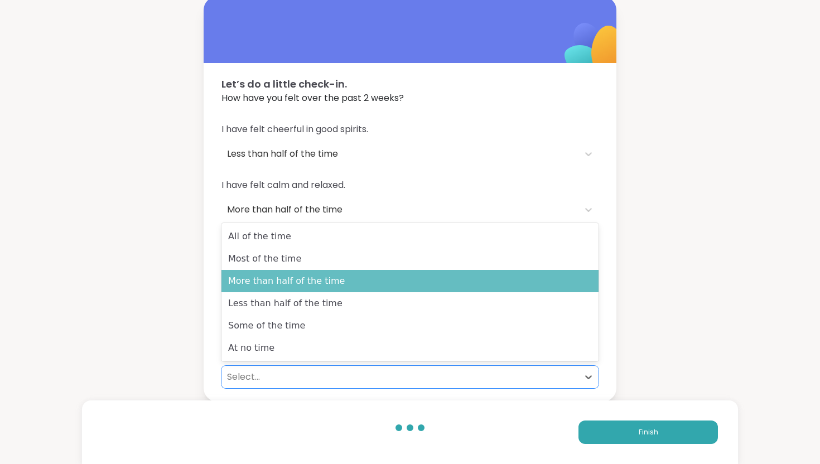
click at [332, 287] on div "More than half of the time" at bounding box center [409, 281] width 377 height 22
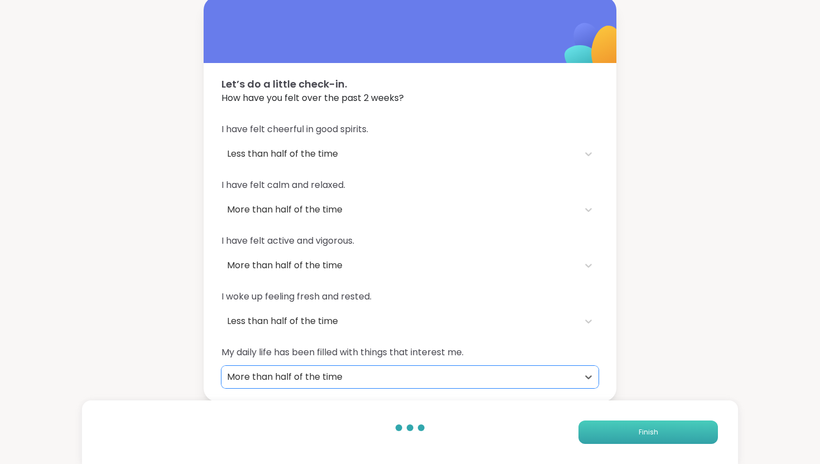
click at [666, 435] on button "Finish" at bounding box center [647, 431] width 139 height 23
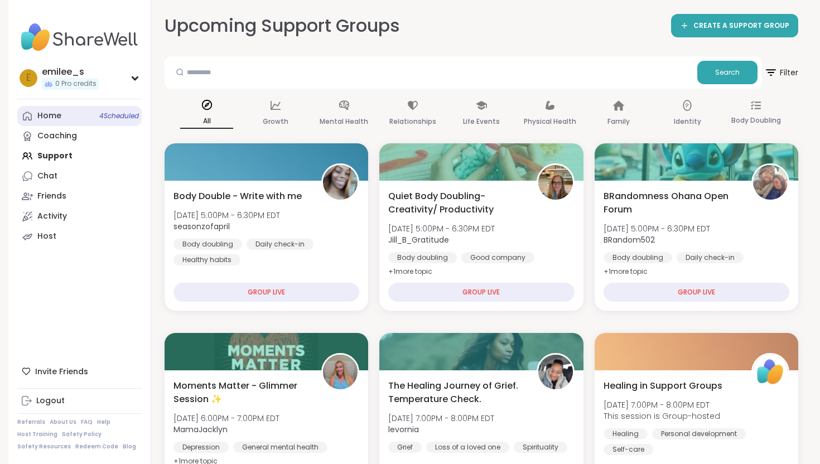
click at [86, 112] on link "Home 4 Scheduled" at bounding box center [79, 116] width 124 height 20
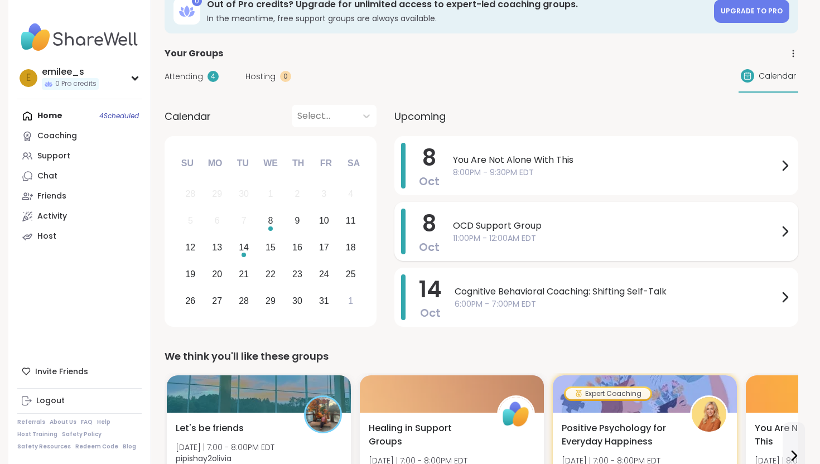
scroll to position [23, 0]
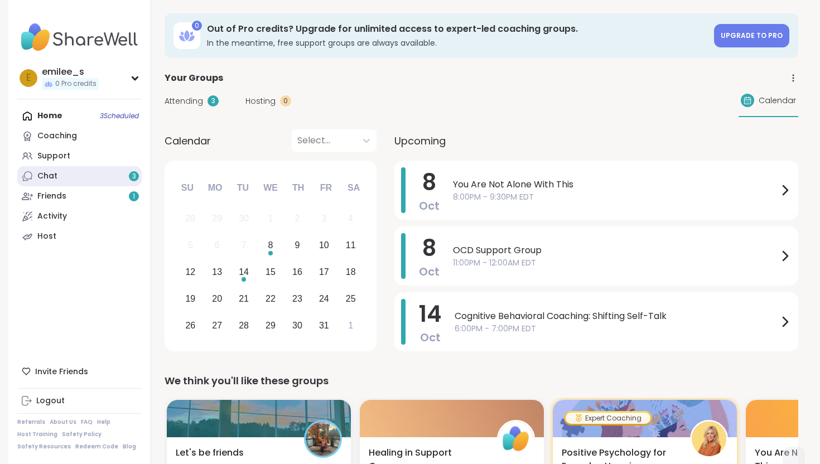
click at [98, 173] on link "Chat 3" at bounding box center [79, 176] width 124 height 20
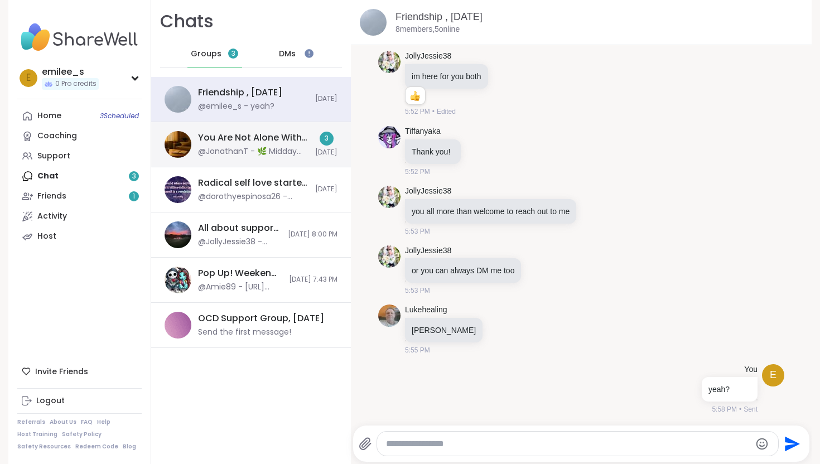
click at [249, 134] on div "You Are Not Alone With This, Oct 08" at bounding box center [253, 138] width 110 height 12
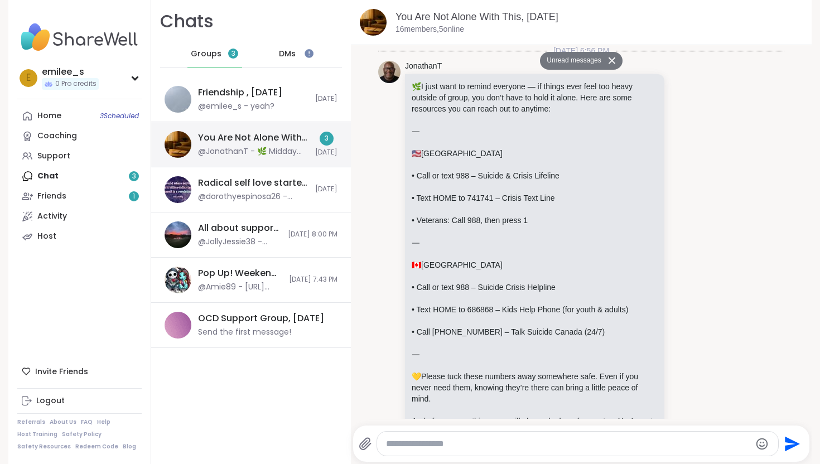
scroll to position [1701, 0]
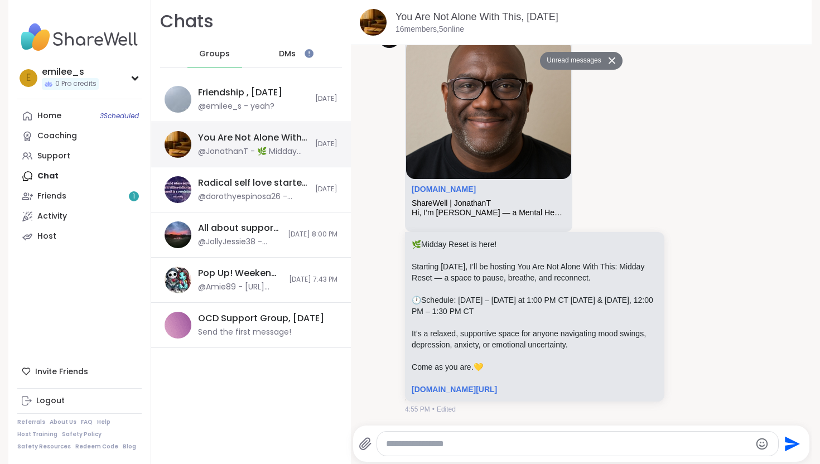
click at [262, 137] on div "You Are Not Alone With This, Oct 08" at bounding box center [253, 138] width 110 height 12
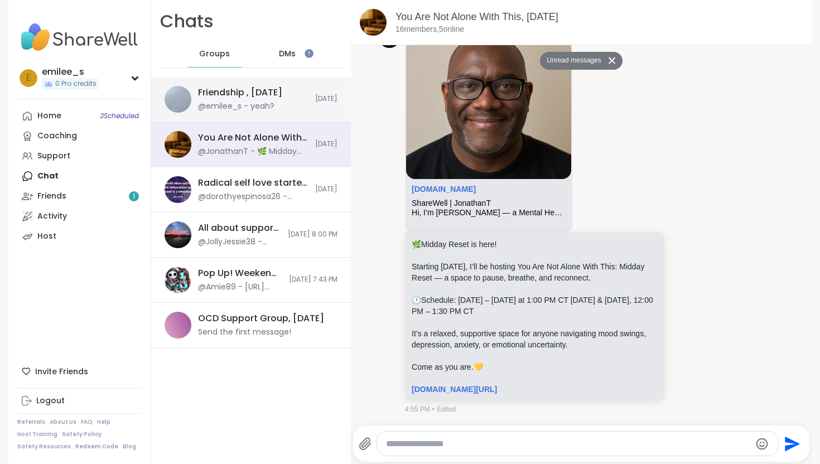
scroll to position [0, 0]
click at [262, 95] on div "Friendship , [DATE]" at bounding box center [240, 92] width 84 height 12
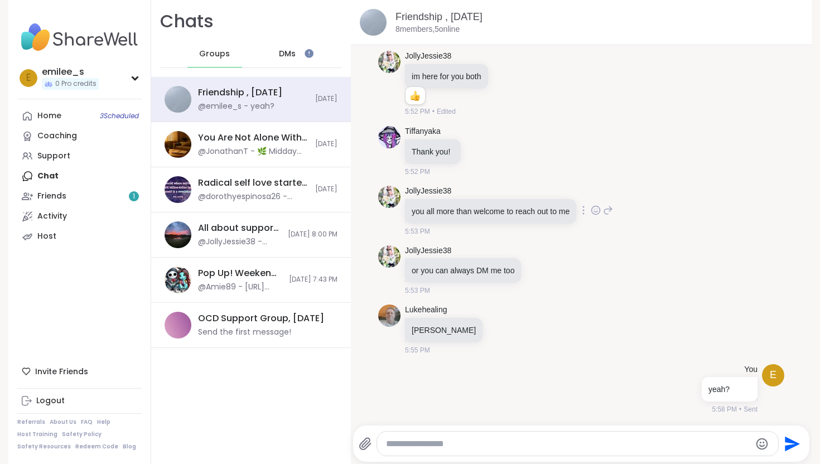
scroll to position [5012, 0]
click at [235, 138] on div "You Are Not Alone With This, Oct 08" at bounding box center [253, 138] width 110 height 12
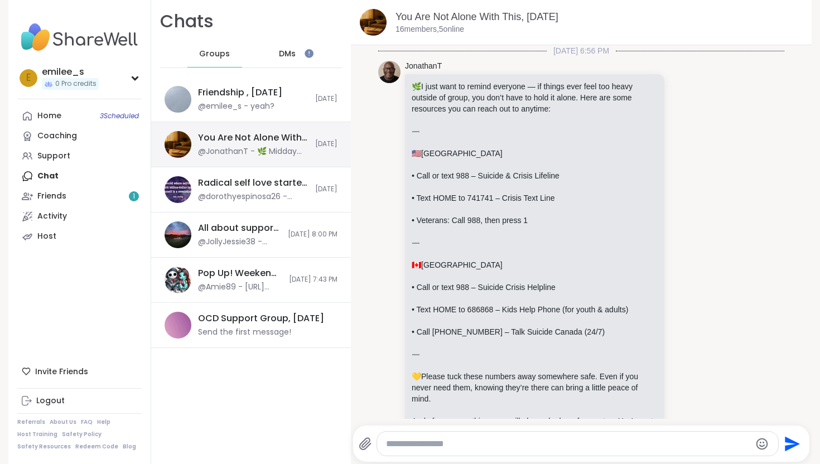
scroll to position [1664, 0]
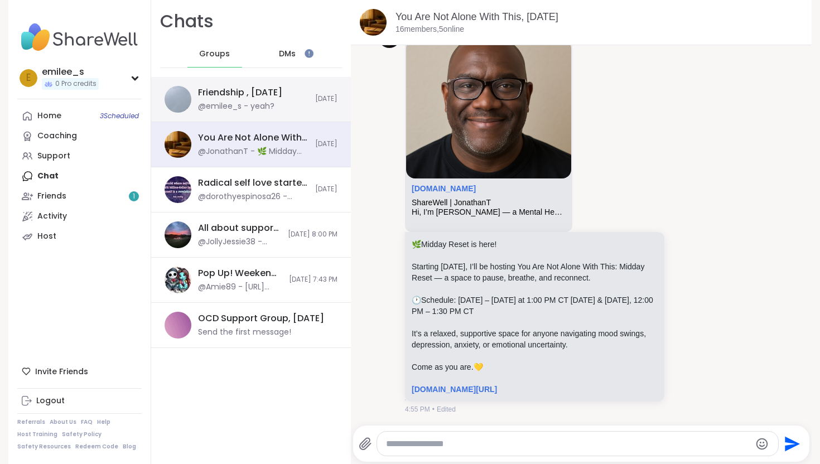
click at [239, 114] on div "Friendship , Oct 08 @emilee_s - yeah? Today" at bounding box center [251, 99] width 200 height 45
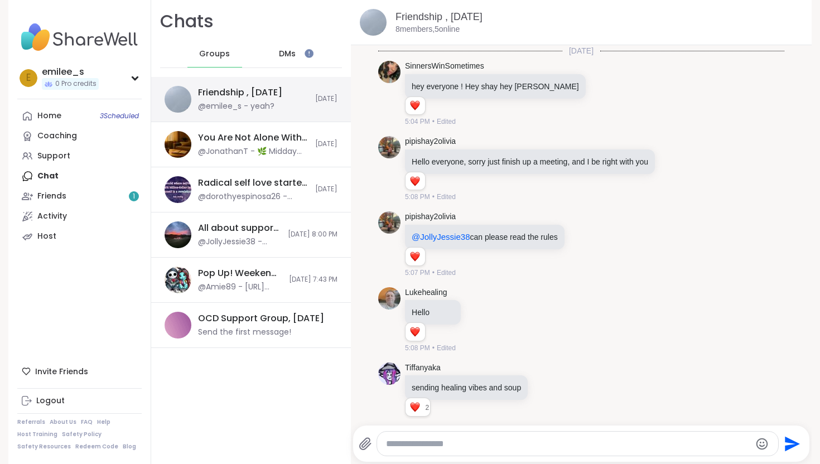
scroll to position [0, 0]
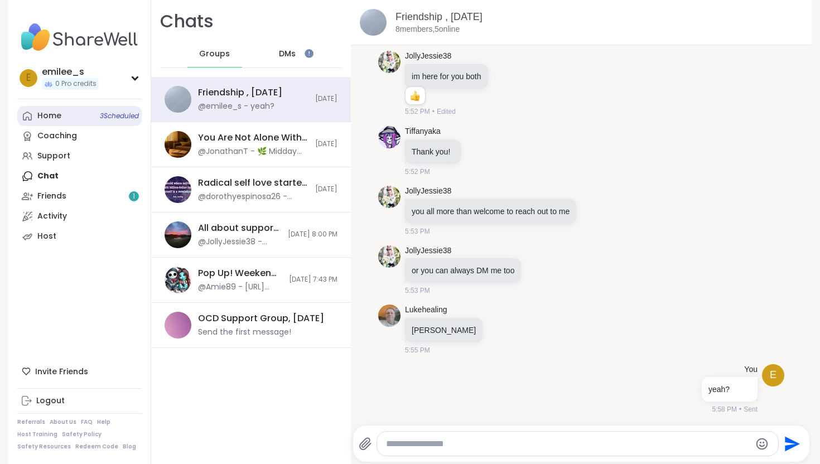
click at [91, 114] on link "Home 3 Scheduled" at bounding box center [79, 116] width 124 height 20
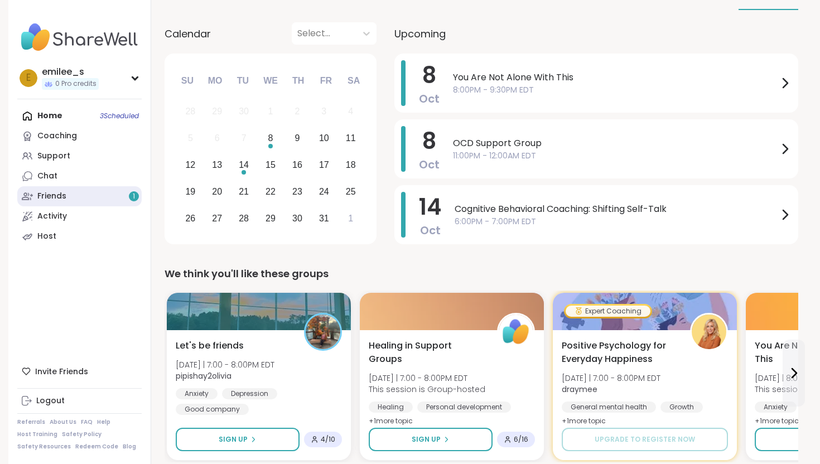
click at [78, 193] on link "Friends 1" at bounding box center [79, 196] width 124 height 20
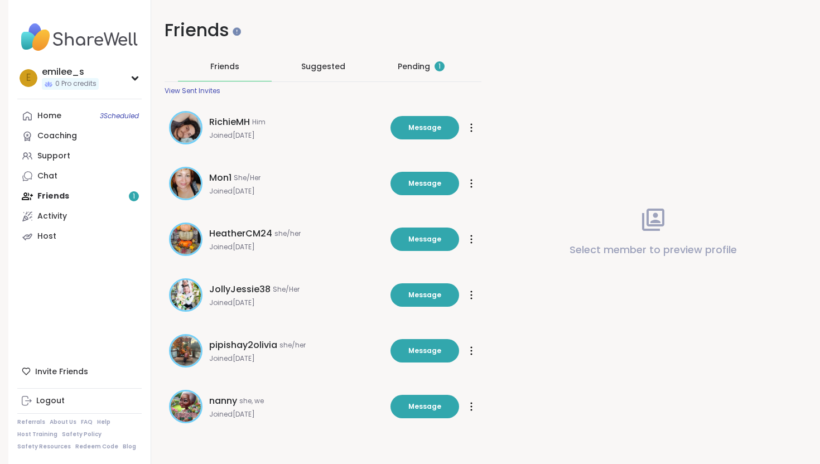
click at [416, 64] on div "Pending 1" at bounding box center [421, 66] width 47 height 11
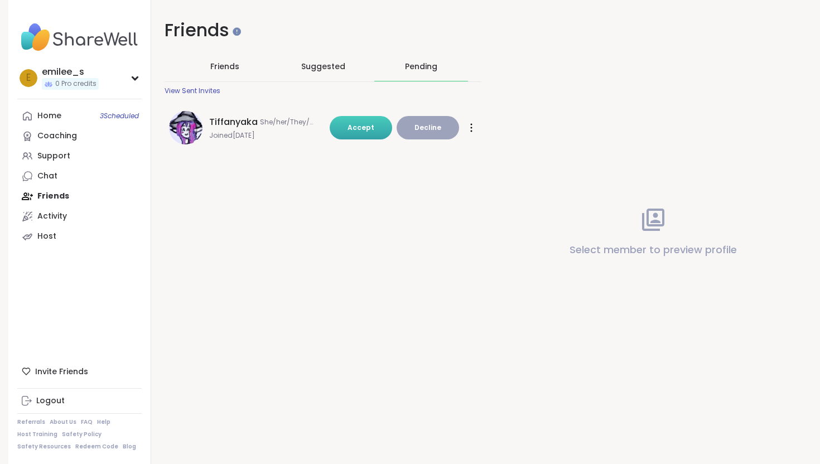
click at [362, 133] on button "Accept" at bounding box center [361, 127] width 62 height 23
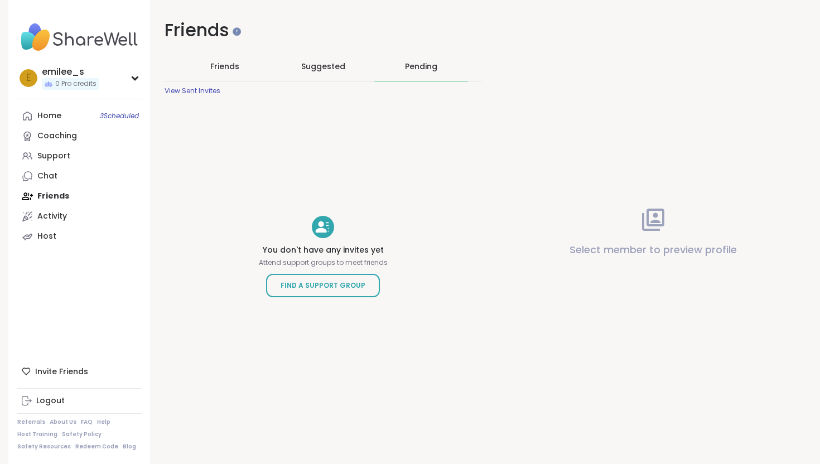
click at [319, 61] on span "Suggested" at bounding box center [323, 66] width 44 height 11
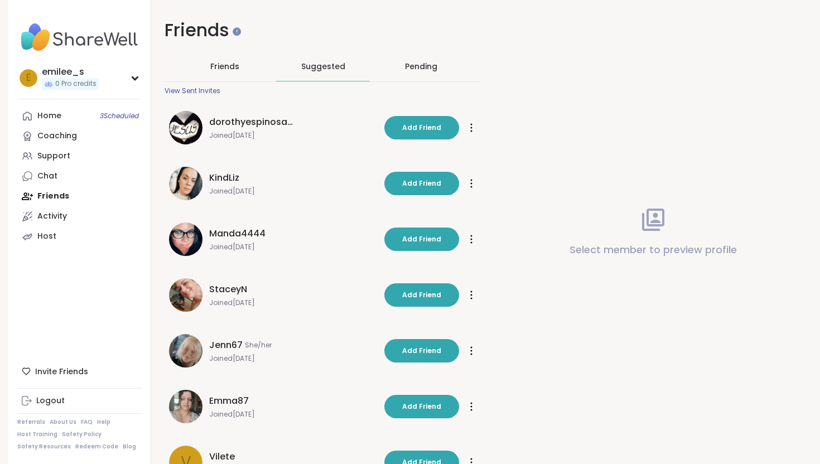
click at [218, 69] on span "Friends" at bounding box center [224, 66] width 29 height 11
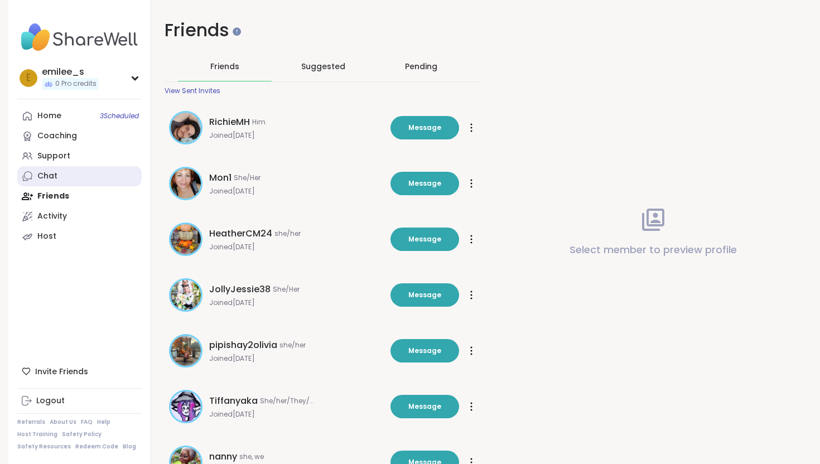
click at [85, 177] on link "Chat" at bounding box center [79, 176] width 124 height 20
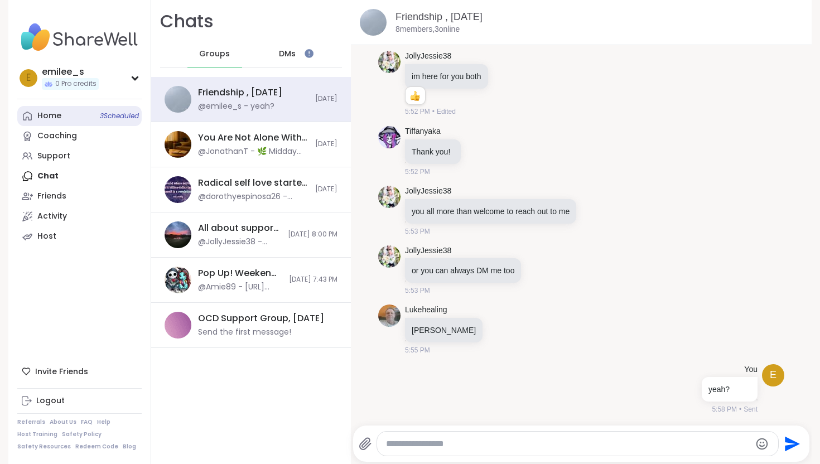
click at [88, 113] on link "Home 3 Scheduled" at bounding box center [79, 116] width 124 height 20
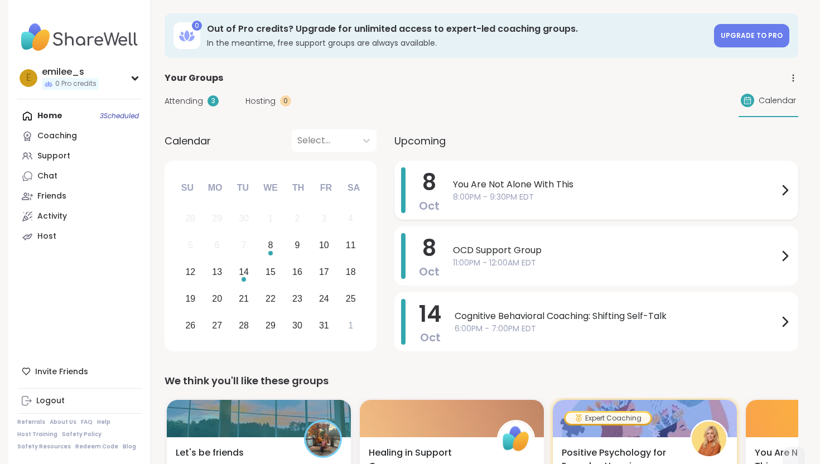
click at [777, 196] on span "8:00PM - 9:30PM EDT" at bounding box center [615, 197] width 325 height 12
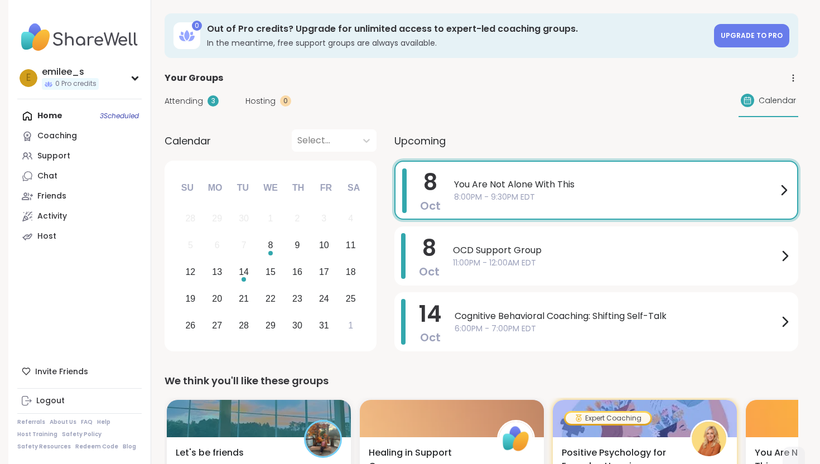
click at [468, 130] on div "Upcoming" at bounding box center [596, 140] width 404 height 22
